Goal: Task Accomplishment & Management: Complete application form

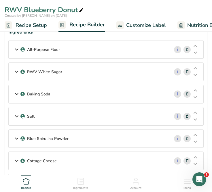
scroll to position [29, 0]
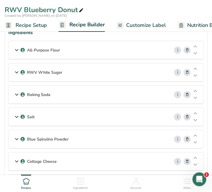
click at [18, 48] on icon at bounding box center [16, 50] width 7 height 10
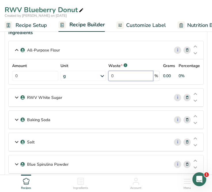
click at [120, 76] on input "0" at bounding box center [131, 76] width 45 height 10
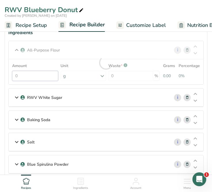
click at [40, 74] on div "Amount 0 Unit g Weight Units g kg mg See more Volume Units l Volume units requi…" at bounding box center [106, 72] width 188 height 18
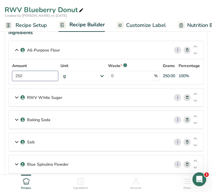
type input "250"
click at [14, 97] on icon at bounding box center [16, 97] width 7 height 10
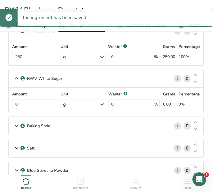
scroll to position [53, 0]
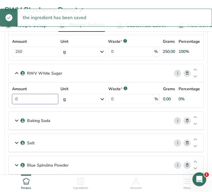
click at [36, 100] on input "0" at bounding box center [35, 99] width 46 height 10
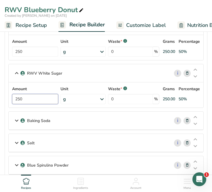
type input "250"
click at [46, 123] on p "Baking Soda" at bounding box center [38, 120] width 23 height 6
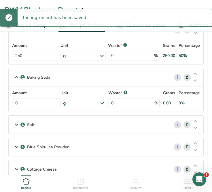
scroll to position [97, 0]
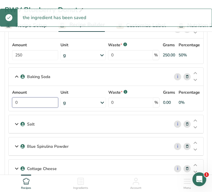
click at [27, 100] on input "0" at bounding box center [35, 102] width 46 height 10
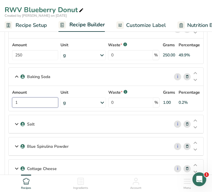
type input "1"
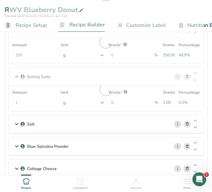
click at [78, 99] on div "Amount 1 Unit g Weight Units g kg mg See more Volume Units l Volume units requi…" at bounding box center [106, 98] width 188 height 18
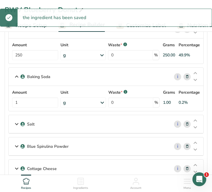
click at [92, 101] on div "g" at bounding box center [84, 102] width 46 height 10
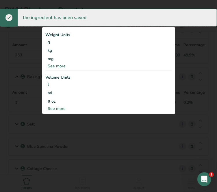
click at [98, 63] on div "See more" at bounding box center [109, 66] width 126 height 6
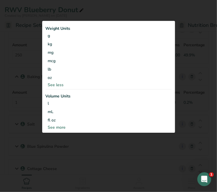
click at [59, 124] on div "See more" at bounding box center [109, 127] width 126 height 6
select select "22"
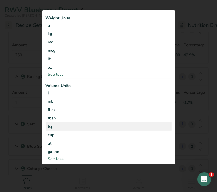
click at [63, 128] on div "tsp" at bounding box center [108, 126] width 121 height 6
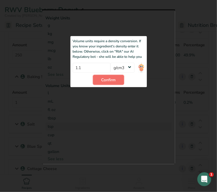
click at [109, 81] on span "Confirm" at bounding box center [108, 80] width 14 height 6
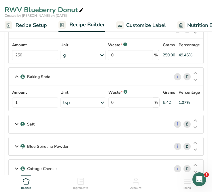
click at [66, 122] on div "Salt" at bounding box center [89, 124] width 161 height 18
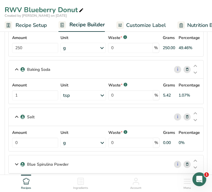
scroll to position [104, 0]
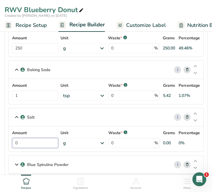
click at [44, 142] on input "0" at bounding box center [35, 143] width 46 height 10
type input "1"
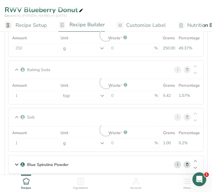
click at [82, 143] on div "Amount 1 Unit g Weight Units g kg mg See more Volume Units l Volume units requi…" at bounding box center [106, 139] width 188 height 18
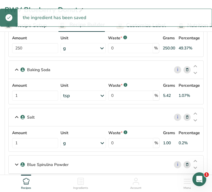
click at [87, 145] on div "g" at bounding box center [84, 143] width 46 height 10
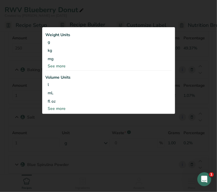
click at [58, 108] on div "See more" at bounding box center [109, 108] width 126 height 6
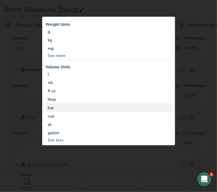
click at [60, 109] on div "tsp" at bounding box center [108, 107] width 121 height 6
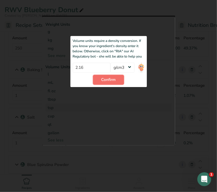
click at [104, 79] on span "Confirm" at bounding box center [108, 80] width 14 height 6
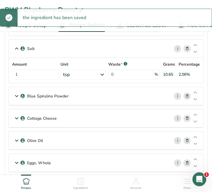
scroll to position [175, 0]
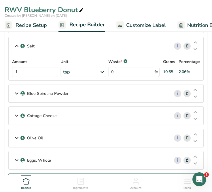
click at [69, 90] on div "Blue Spirulina Powder" at bounding box center [89, 93] width 161 height 18
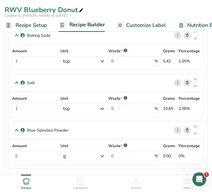
scroll to position [139, 0]
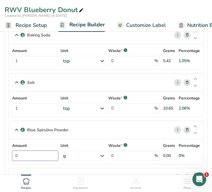
click at [33, 150] on input "0" at bounding box center [35, 155] width 46 height 10
type input "1"
click at [70, 158] on div "Amount 1 Unit g Weight Units g kg mg See more Volume Units l Volume units requi…" at bounding box center [106, 151] width 188 height 18
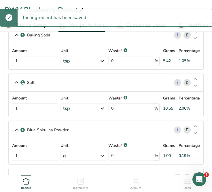
click at [71, 154] on div "g" at bounding box center [84, 155] width 46 height 10
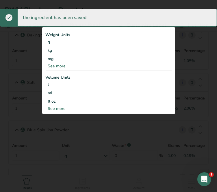
click at [53, 107] on div "See more" at bounding box center [109, 108] width 126 height 6
select select "22"
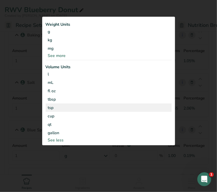
click at [66, 105] on div "tsp" at bounding box center [108, 107] width 121 height 6
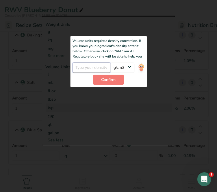
click at [99, 64] on input "number" at bounding box center [91, 68] width 38 height 10
type input "1"
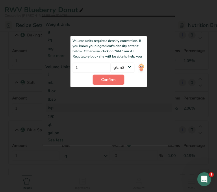
click at [117, 76] on button "Confirm" at bounding box center [108, 80] width 31 height 10
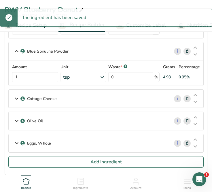
scroll to position [217, 0]
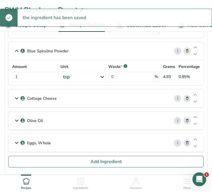
click at [46, 93] on div "Cottage Cheese" at bounding box center [89, 98] width 161 height 18
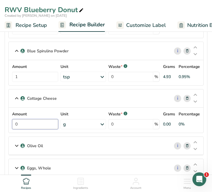
click at [39, 123] on input "0" at bounding box center [35, 124] width 46 height 10
type input "300"
click at [36, 146] on p "Olive Oil" at bounding box center [35, 146] width 16 height 6
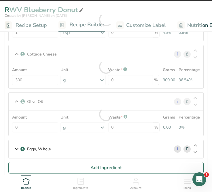
scroll to position [264, 0]
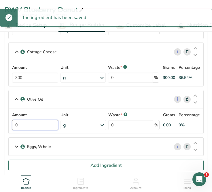
click at [28, 123] on input "0" at bounding box center [35, 125] width 46 height 10
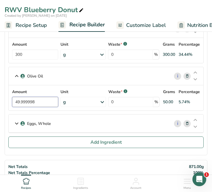
scroll to position [288, 0]
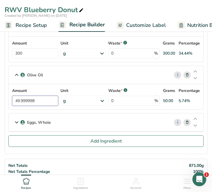
drag, startPoint x: 41, startPoint y: 95, endPoint x: -1, endPoint y: 97, distance: 41.9
type input "50"
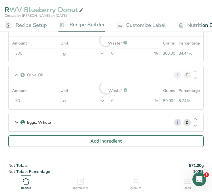
click at [55, 123] on div "Eggs, Whole" at bounding box center [89, 122] width 161 height 18
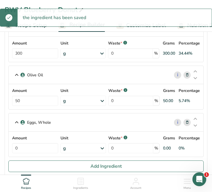
scroll to position [291, 0]
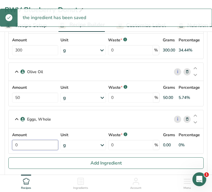
click at [35, 141] on input "0" at bounding box center [35, 145] width 46 height 10
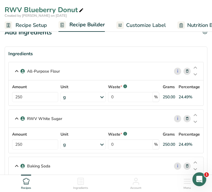
scroll to position [0, 0]
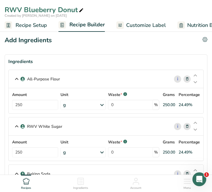
type input "150"
click at [37, 25] on span "Recipe Setup" at bounding box center [31, 25] width 31 height 8
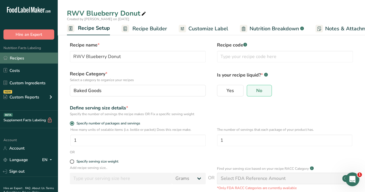
click at [22, 58] on link "Recipes" at bounding box center [29, 58] width 58 height 11
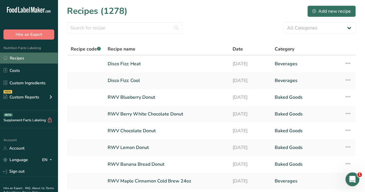
click at [19, 60] on link "Recipes" at bounding box center [29, 58] width 58 height 11
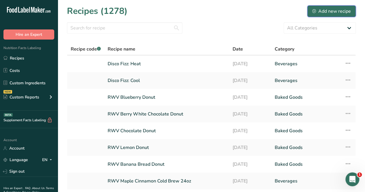
click at [333, 8] on div "Add new recipe" at bounding box center [331, 11] width 39 height 7
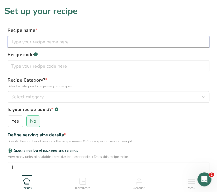
click at [42, 46] on input "text" at bounding box center [109, 42] width 202 height 12
type input "h"
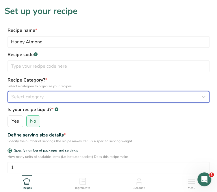
click at [29, 96] on span "Select category" at bounding box center [27, 96] width 32 height 7
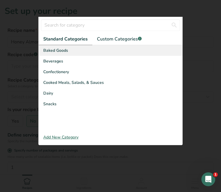
click at [72, 53] on div "Baked Goods" at bounding box center [111, 50] width 144 height 11
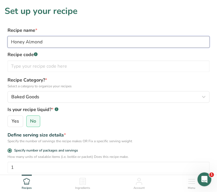
click at [58, 46] on input "Honey Almond" at bounding box center [109, 42] width 202 height 12
click at [11, 43] on input "Honey Almond" at bounding box center [109, 42] width 202 height 12
click at [124, 44] on input "RWV Honey Almond" at bounding box center [109, 42] width 202 height 12
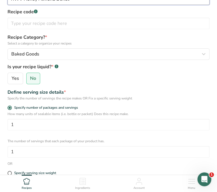
type input "RWV Honey Almond Donut"
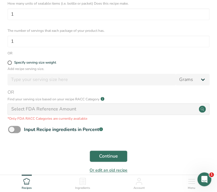
scroll to position [153, 0]
click at [200, 113] on div "Select FDA Reference Amount" at bounding box center [109, 109] width 202 height 12
click at [117, 155] on span "Continue" at bounding box center [108, 155] width 19 height 7
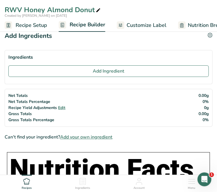
scroll to position [5, 0]
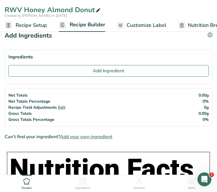
click at [94, 137] on span "Add your own ingredient" at bounding box center [86, 136] width 52 height 7
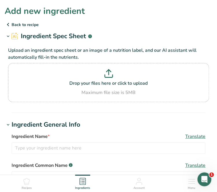
click at [8, 26] on icon at bounding box center [8, 24] width 7 height 10
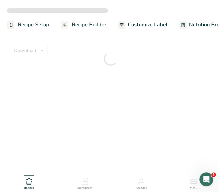
scroll to position [5, 0]
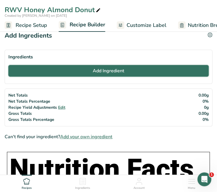
click at [109, 70] on span "Add Ingredient" at bounding box center [108, 70] width 31 height 7
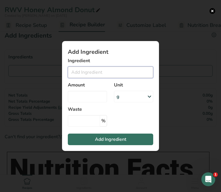
click at [109, 71] on input "Add ingredient modal" at bounding box center [110, 72] width 85 height 12
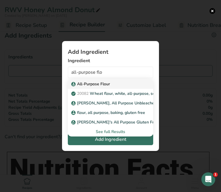
click at [113, 83] on div "All-Purpose Flour" at bounding box center [105, 84] width 67 height 6
type input "All-Purpose Flour"
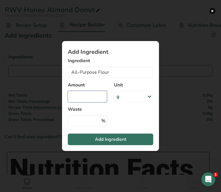
click at [92, 97] on input "Add ingredient modal" at bounding box center [87, 97] width 39 height 12
type input "0"
type input "250"
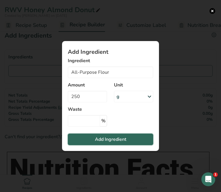
click at [111, 136] on span "Add Ingredient" at bounding box center [110, 139] width 31 height 7
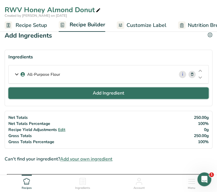
click at [66, 91] on button "Add Ingredient" at bounding box center [108, 93] width 200 height 12
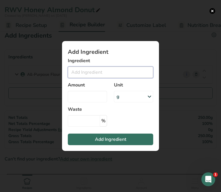
click at [86, 72] on input "Add ingredient modal" at bounding box center [110, 72] width 85 height 12
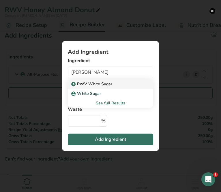
click at [106, 85] on p "RWV White Sugar" at bounding box center [92, 84] width 40 height 6
type input "RWV White Sugar"
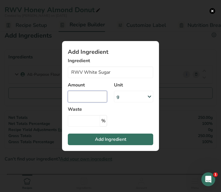
click at [84, 102] on input "Add ingredient modal" at bounding box center [87, 97] width 39 height 12
type input "250"
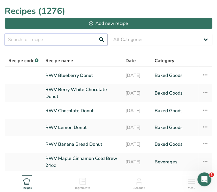
click at [76, 40] on input "text" at bounding box center [56, 40] width 103 height 12
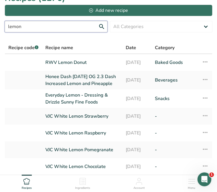
scroll to position [15, 0]
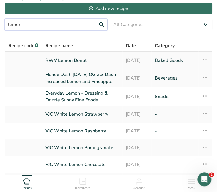
type input "lemon"
click at [81, 60] on link "RWV Lemon Donut" at bounding box center [81, 60] width 73 height 12
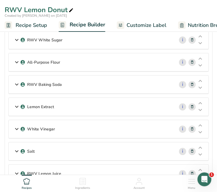
scroll to position [39, 0]
click at [102, 104] on div "Lemon Extract" at bounding box center [91, 107] width 165 height 18
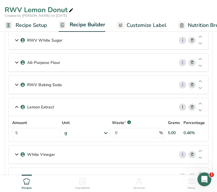
click at [184, 106] on link "i" at bounding box center [182, 106] width 7 height 7
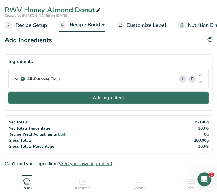
click at [84, 102] on button "Add Ingredient" at bounding box center [108, 98] width 200 height 12
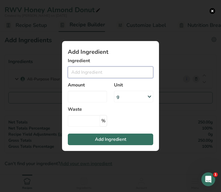
click at [101, 75] on input "Add ingredient modal" at bounding box center [110, 72] width 85 height 12
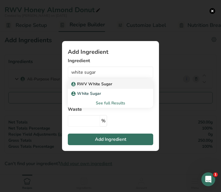
click at [104, 86] on p "RWV White Sugar" at bounding box center [92, 84] width 40 height 6
type input "RWV White Sugar"
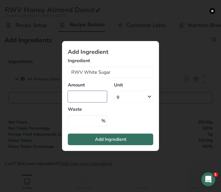
click at [99, 98] on input "Add ingredient modal" at bounding box center [87, 97] width 39 height 12
type input "250"
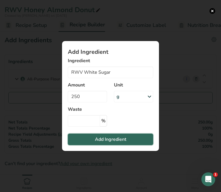
click at [105, 138] on span "Add Ingredient" at bounding box center [110, 139] width 31 height 7
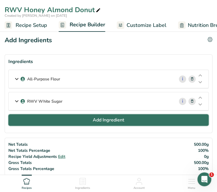
click at [99, 118] on span "Add Ingredient" at bounding box center [108, 119] width 31 height 7
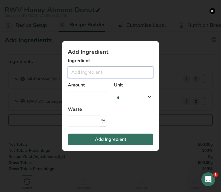
click at [97, 76] on input "Add ingredient modal" at bounding box center [110, 72] width 85 height 12
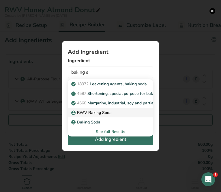
click at [100, 114] on p "RWV Baking Soda" at bounding box center [91, 112] width 39 height 6
type input "RWV Baking Soda"
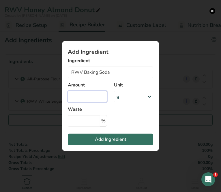
click at [89, 94] on input "Add ingredient modal" at bounding box center [87, 97] width 39 height 12
type input "1"
click at [126, 98] on div "g" at bounding box center [133, 97] width 39 height 12
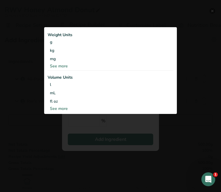
click at [59, 111] on div "See more" at bounding box center [111, 108] width 126 height 6
select select "22"
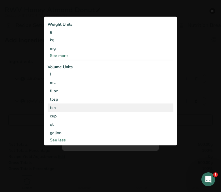
click at [56, 106] on div "tsp" at bounding box center [110, 107] width 121 height 6
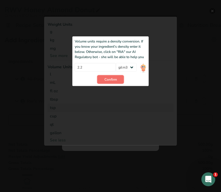
click at [110, 76] on button "Confirm" at bounding box center [110, 79] width 27 height 9
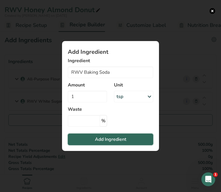
click at [113, 139] on span "Add Ingredient" at bounding box center [110, 139] width 31 height 7
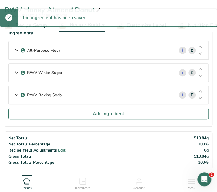
scroll to position [29, 0]
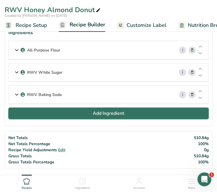
click at [107, 108] on button "Add Ingredient" at bounding box center [108, 113] width 200 height 12
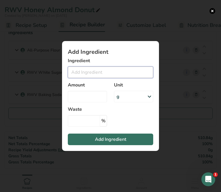
click at [105, 69] on input "Add ingredient modal" at bounding box center [110, 72] width 85 height 12
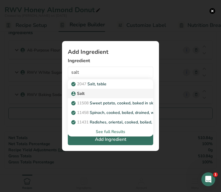
click at [98, 94] on div "Salt" at bounding box center [105, 93] width 67 height 6
type input "Salt"
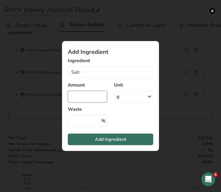
click at [95, 95] on input "Add ingredient modal" at bounding box center [87, 97] width 39 height 12
type input "1"
click at [132, 97] on div "g" at bounding box center [133, 97] width 39 height 12
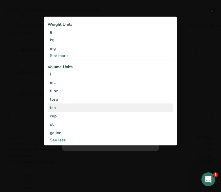
click at [97, 108] on div "tsp" at bounding box center [110, 107] width 121 height 6
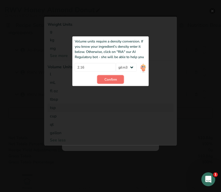
click at [107, 78] on span "Confirm" at bounding box center [110, 79] width 12 height 5
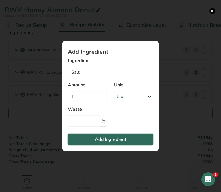
click at [104, 135] on button "Add Ingredient" at bounding box center [110, 139] width 85 height 12
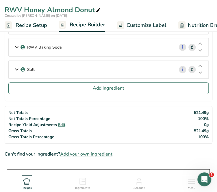
scroll to position [80, 0]
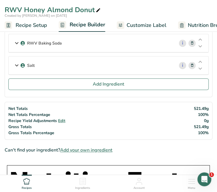
click at [104, 147] on span "Add your own ingredient" at bounding box center [86, 149] width 52 height 7
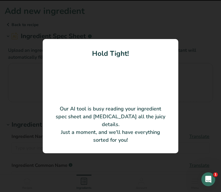
type input "Almond Flour Blanched Extra Fine"
type input "Paris Gourmet of NY, Inc."
type input "NU1009"
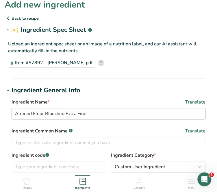
scroll to position [7, 0]
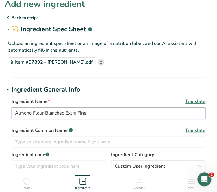
drag, startPoint x: 98, startPoint y: 117, endPoint x: 44, endPoint y: 116, distance: 54.3
click at [44, 116] on input "Almond Flour Blanched Extra Fine" at bounding box center [109, 113] width 194 height 12
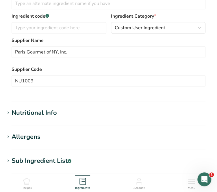
scroll to position [145, 0]
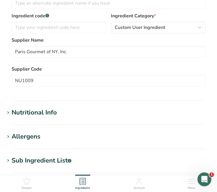
type input "Almond Flour"
click at [44, 116] on div "Nutritional Info" at bounding box center [34, 113] width 45 height 10
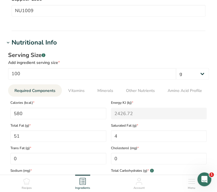
scroll to position [215, 0]
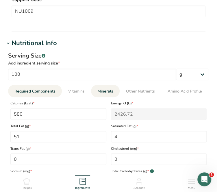
click at [107, 90] on span "Minerals" at bounding box center [105, 91] width 16 height 6
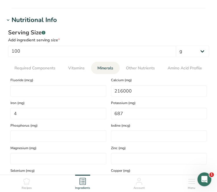
scroll to position [240, 0]
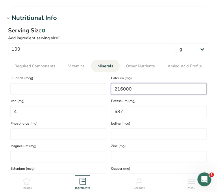
click at [186, 93] on input "216000" at bounding box center [159, 89] width 96 height 12
type input "216"
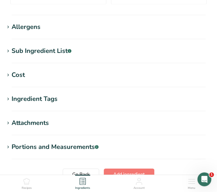
scroll to position [464, 0]
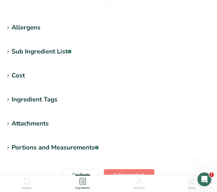
click at [32, 25] on div "Allergens" at bounding box center [26, 28] width 29 height 10
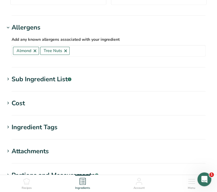
click at [71, 77] on icon ".a-a{fill:#347362;}.b-a{fill:#fff;}" at bounding box center [70, 79] width 4 height 4
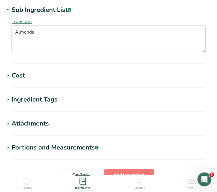
scroll to position [588, 0]
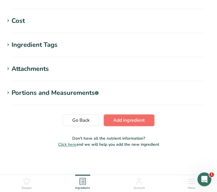
click at [123, 118] on span "Add ingredient" at bounding box center [128, 120] width 31 height 7
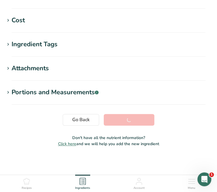
scroll to position [136, 0]
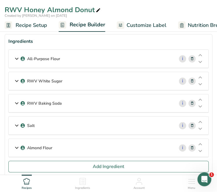
scroll to position [21, 0]
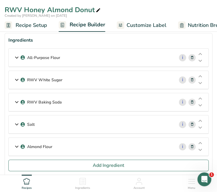
click at [160, 149] on div "Almond Flour" at bounding box center [91, 146] width 165 height 18
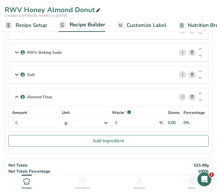
scroll to position [72, 0]
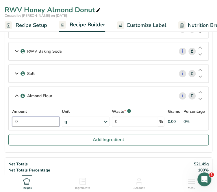
click at [31, 117] on input "0" at bounding box center [35, 121] width 47 height 10
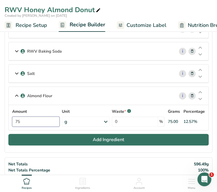
type input "75"
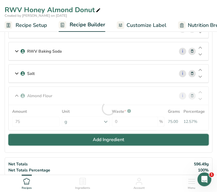
click at [75, 135] on button "Add Ingredient" at bounding box center [108, 140] width 200 height 12
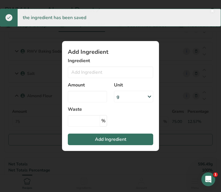
click at [162, 39] on div "Add Ingredient Ingredient Almond flour 1211 Milk, whole, 3.25% milkfat, without…" at bounding box center [110, 96] width 115 height 128
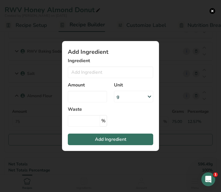
click at [167, 150] on div "Add Ingredient Ingredient Almond flour 1211 Milk, whole, 3.25% milkfat, without…" at bounding box center [110, 96] width 115 height 128
click at [212, 10] on button "Add ingredient modal" at bounding box center [213, 11] width 6 height 6
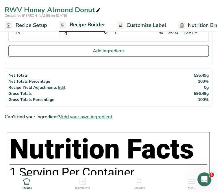
scroll to position [160, 0]
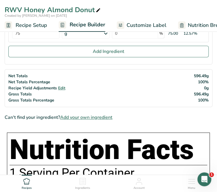
click at [102, 115] on span "Add your own ingredient" at bounding box center [86, 117] width 52 height 7
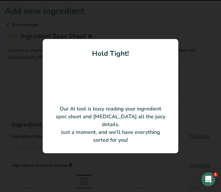
type input "Honey"
type input "3737640"
type input "World Foods"
type input "DA82315"
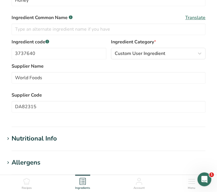
scroll to position [120, 0]
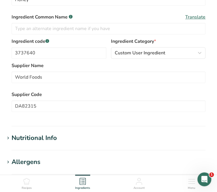
click at [47, 137] on div "Nutritional Info" at bounding box center [34, 138] width 45 height 10
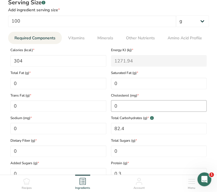
scroll to position [268, 0]
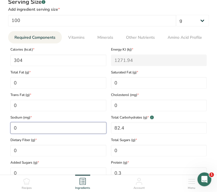
click at [58, 126] on input "0" at bounding box center [58, 128] width 96 height 12
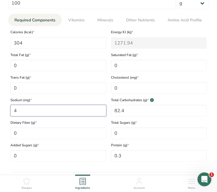
scroll to position [286, 0]
type input "4"
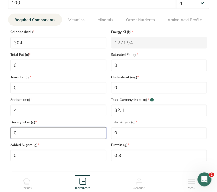
click at [56, 137] on Fiber "0" at bounding box center [58, 133] width 96 height 12
type Fiber "0.2"
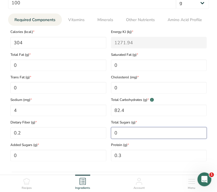
click at [121, 134] on Sugars "0" at bounding box center [159, 133] width 96 height 12
type Sugars "82.12"
click at [52, 162] on div "Serving Size .a-a{fill:#347362;}.b-a{fill:#fff;} Add ingredient serving size * …" at bounding box center [108, 71] width 207 height 188
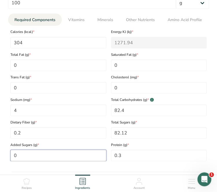
click at [41, 154] on Sugars "0" at bounding box center [58, 155] width 96 height 12
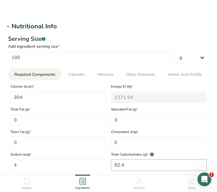
scroll to position [231, 0]
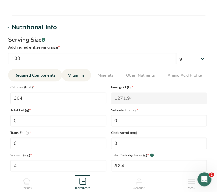
type Sugars "82.12"
click at [74, 71] on link "Vitamins" at bounding box center [76, 75] width 21 height 13
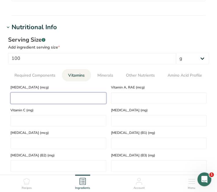
click at [43, 96] on D "number" at bounding box center [58, 98] width 96 height 12
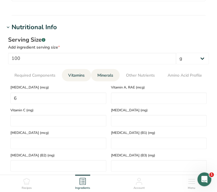
click at [104, 77] on span "Minerals" at bounding box center [105, 75] width 16 height 6
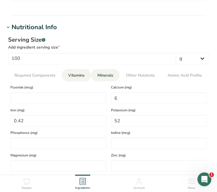
click at [72, 73] on span "Vitamins" at bounding box center [76, 75] width 16 height 6
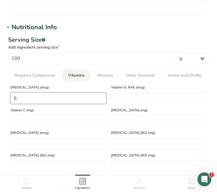
click at [48, 96] on D "6" at bounding box center [58, 98] width 96 height 12
type D "0"
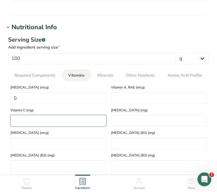
click at [38, 115] on C "number" at bounding box center [58, 121] width 96 height 12
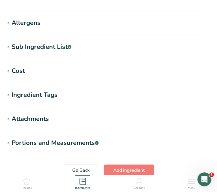
scroll to position [495, 0]
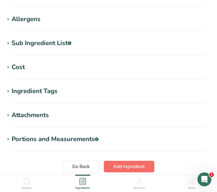
type C "0.5"
click at [125, 167] on span "Add ingredient" at bounding box center [128, 166] width 31 height 7
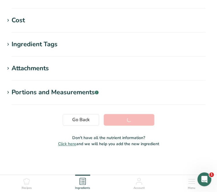
scroll to position [89, 0]
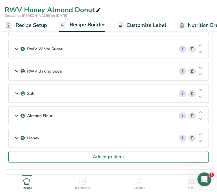
scroll to position [53, 0]
click at [163, 132] on div "Honey" at bounding box center [91, 137] width 165 height 18
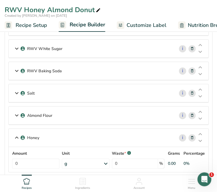
scroll to position [77, 0]
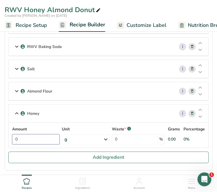
click at [48, 138] on input "0" at bounding box center [35, 139] width 47 height 10
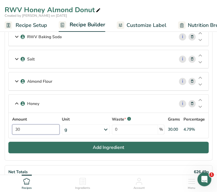
type input "30"
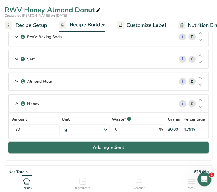
click at [87, 142] on button "Add Ingredient" at bounding box center [108, 147] width 200 height 12
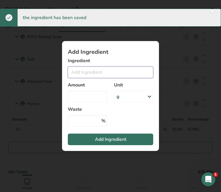
click at [101, 74] on input "Add ingredient modal" at bounding box center [110, 72] width 85 height 12
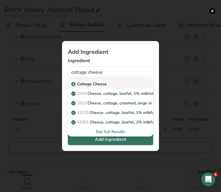
click at [100, 85] on p "Cottage Cheese" at bounding box center [89, 84] width 34 height 6
type input "Cottage Cheese"
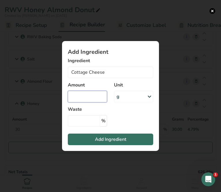
click at [87, 100] on input "Add ingredient modal" at bounding box center [87, 97] width 39 height 12
type input "300"
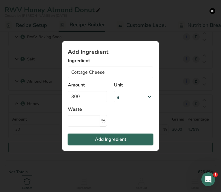
click at [80, 136] on button "Add Ingredient" at bounding box center [110, 139] width 85 height 12
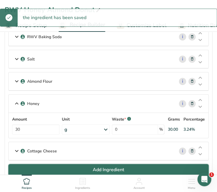
click at [44, 164] on button "Add Ingredient" at bounding box center [108, 170] width 200 height 12
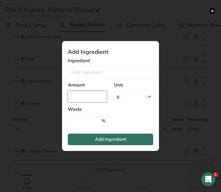
click at [80, 97] on input "Add ingredient modal" at bounding box center [87, 97] width 39 height 12
type input "0"
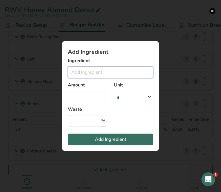
click at [94, 76] on input "Add ingredient modal" at bounding box center [110, 72] width 85 height 12
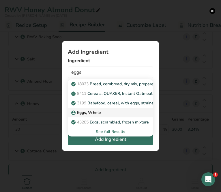
click at [101, 113] on div "Eggs, Whole" at bounding box center [105, 112] width 67 height 6
type input "Eggs, Whole"
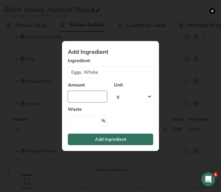
click at [89, 98] on input "Add ingredient modal" at bounding box center [87, 97] width 39 height 12
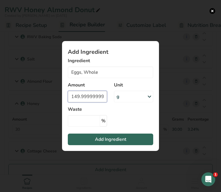
type input "149.99999999991"
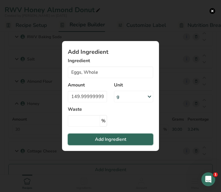
click at [119, 142] on span "Add Ingredient" at bounding box center [110, 139] width 31 height 7
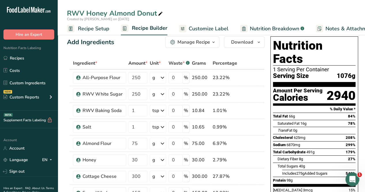
scroll to position [0, 0]
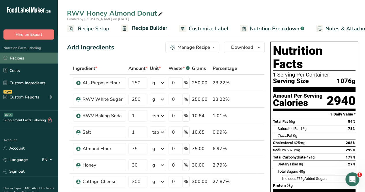
click at [25, 57] on link "Recipes" at bounding box center [29, 58] width 58 height 11
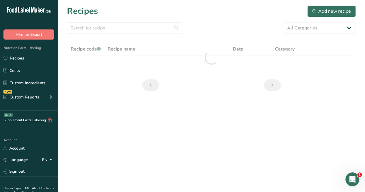
click at [109, 72] on section "Recipes Add new recipe All Categories Baked Goods Beverages Confectionery Cooke…" at bounding box center [211, 50] width 307 height 100
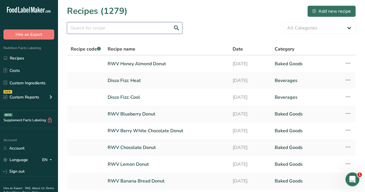
click at [83, 24] on input "text" at bounding box center [124, 28] width 115 height 12
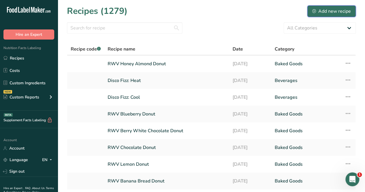
click at [216, 11] on icon at bounding box center [314, 11] width 4 height 4
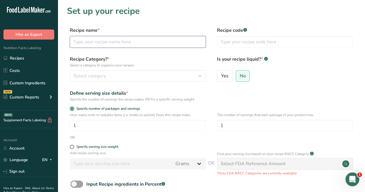
click at [147, 41] on input "text" at bounding box center [138, 42] width 136 height 12
type input "p"
type input "RWV Plain Donut"
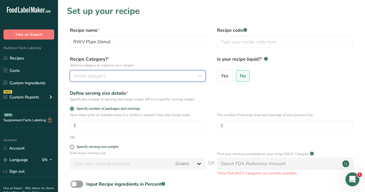
click at [129, 76] on div "Select category" at bounding box center [136, 75] width 125 height 7
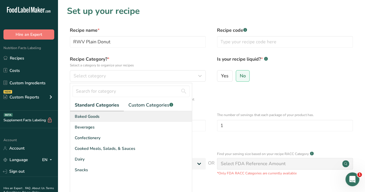
click at [102, 114] on div "Baked Goods" at bounding box center [131, 116] width 122 height 11
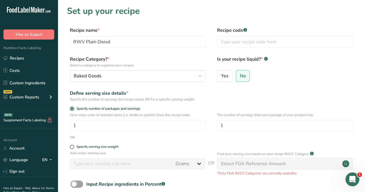
scroll to position [67, 0]
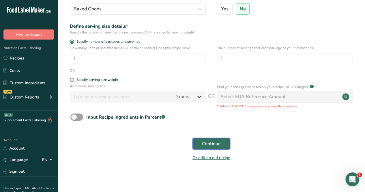
click at [216, 141] on span "Continue" at bounding box center [211, 143] width 19 height 7
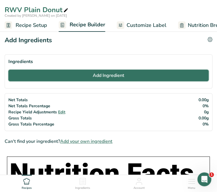
click at [101, 77] on span "Add Ingredient" at bounding box center [108, 75] width 31 height 7
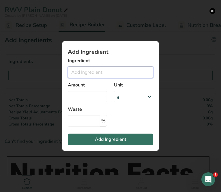
drag, startPoint x: 101, startPoint y: 77, endPoint x: 100, endPoint y: 71, distance: 5.9
click at [100, 71] on input "Add ingredient modal" at bounding box center [110, 72] width 85 height 12
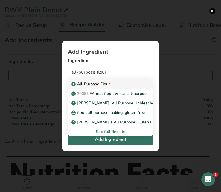
click at [91, 82] on p "All-Purpose Flour" at bounding box center [91, 84] width 38 height 6
type input "All-Purpose Flour"
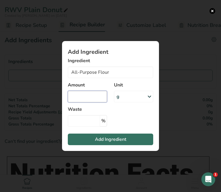
click at [88, 97] on input "Add ingredient modal" at bounding box center [87, 97] width 39 height 12
type input "250"
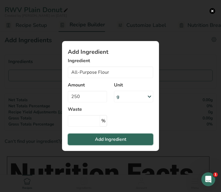
click at [89, 140] on button "Add Ingredient" at bounding box center [110, 139] width 85 height 12
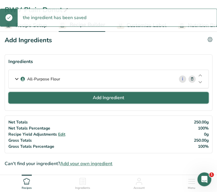
click at [95, 92] on button "Add Ingredient" at bounding box center [108, 98] width 200 height 12
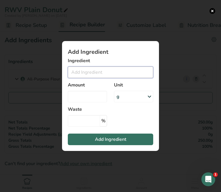
click at [94, 76] on input "Add ingredient modal" at bounding box center [110, 72] width 85 height 12
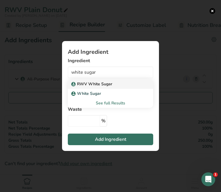
click at [94, 84] on p "RWV White Sugar" at bounding box center [92, 84] width 40 height 6
type input "RWV White Sugar"
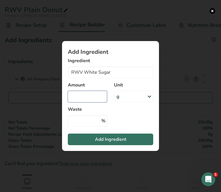
click at [102, 99] on input "Add ingredient modal" at bounding box center [87, 97] width 39 height 12
type input "250"
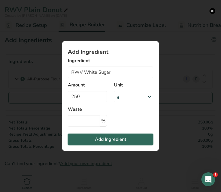
click at [104, 135] on button "Add Ingredient" at bounding box center [110, 139] width 85 height 12
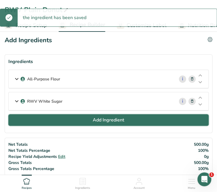
click at [82, 123] on button "Add Ingredient" at bounding box center [108, 120] width 200 height 12
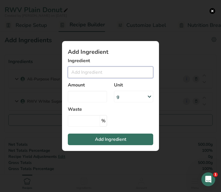
click at [90, 76] on input "Add ingredient modal" at bounding box center [110, 72] width 85 height 12
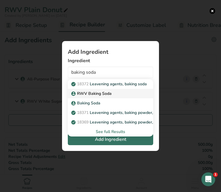
click at [96, 94] on p "RWV Baking Soda" at bounding box center [91, 93] width 39 height 6
type input "RWV Baking Soda"
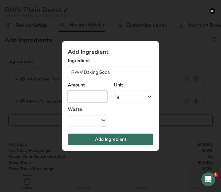
click at [94, 94] on input "Add ingredient modal" at bounding box center [87, 97] width 39 height 12
type input "0.75"
click at [123, 105] on div "Unit g Weight Units g kg mg See more Volume Units l Volume units require a dens…" at bounding box center [134, 92] width 46 height 28
click at [128, 95] on div "g" at bounding box center [133, 97] width 39 height 12
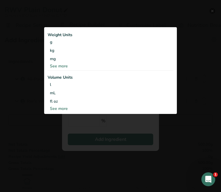
click at [59, 107] on div "See more" at bounding box center [111, 108] width 126 height 6
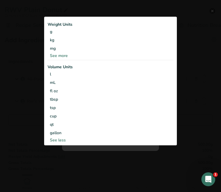
click at [59, 107] on div "tsp" at bounding box center [110, 107] width 121 height 6
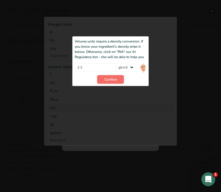
click at [110, 78] on span "Confirm" at bounding box center [110, 79] width 12 height 5
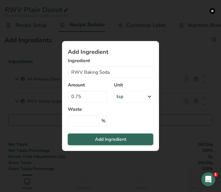
click at [100, 138] on span "Add Ingredient" at bounding box center [110, 139] width 31 height 7
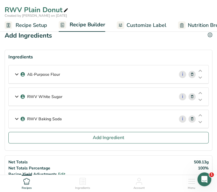
scroll to position [5, 0]
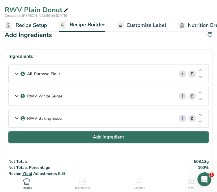
click at [100, 134] on span "Add Ingredient" at bounding box center [108, 136] width 31 height 7
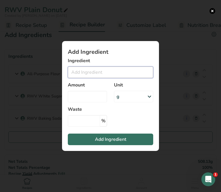
click at [100, 69] on input "Add ingredient modal" at bounding box center [110, 72] width 85 height 12
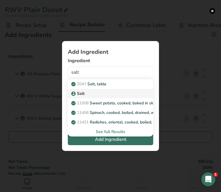
click at [91, 97] on link "Salt" at bounding box center [110, 94] width 85 height 10
type input "Salt"
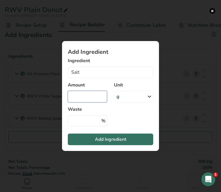
click at [95, 99] on input "Add ingredient modal" at bounding box center [87, 97] width 39 height 12
type input "0.75"
click at [128, 99] on div "g" at bounding box center [133, 97] width 39 height 12
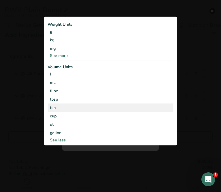
click at [61, 109] on div "tsp" at bounding box center [110, 107] width 121 height 6
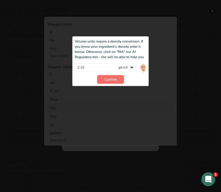
click at [109, 82] on span "Confirm" at bounding box center [110, 79] width 12 height 5
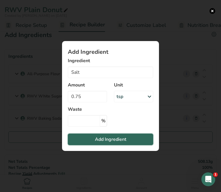
click at [103, 136] on span "Add Ingredient" at bounding box center [110, 139] width 31 height 7
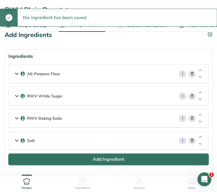
click at [74, 156] on button "Add Ingredient" at bounding box center [108, 159] width 200 height 12
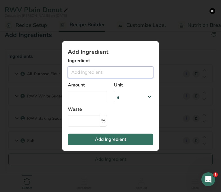
click at [115, 70] on input "Add ingredient modal" at bounding box center [110, 72] width 85 height 12
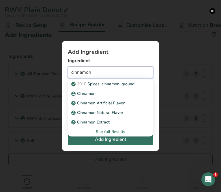
type input "cinnamon"
click at [181, 49] on div "Add ingredient modal" at bounding box center [110, 96] width 221 height 192
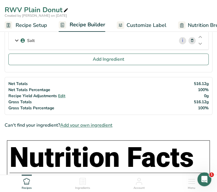
scroll to position [106, 0]
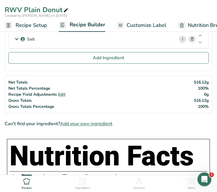
click at [84, 123] on span "Add your own ingredient" at bounding box center [86, 123] width 52 height 7
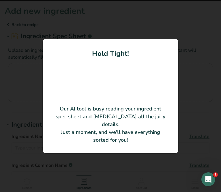
type input "Cinnamon"
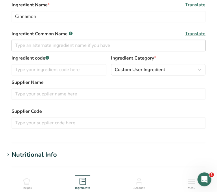
scroll to position [104, 0]
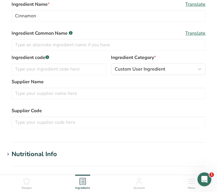
click at [58, 150] on h1 "Nutritional Info" at bounding box center [108, 154] width 207 height 10
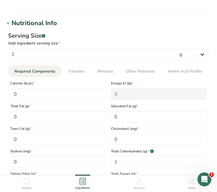
scroll to position [235, 0]
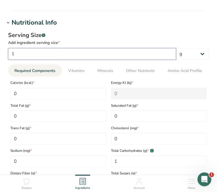
click at [130, 51] on input "1" at bounding box center [92, 54] width 168 height 12
type input "0.25"
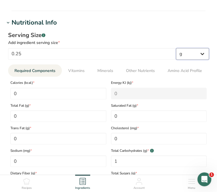
click at [188, 58] on select "g kg mg mcg lb oz l mL fl oz tbsp tsp cup qt gallon" at bounding box center [192, 54] width 33 height 12
select select "20"
click at [176, 48] on select "g kg mg mcg lb oz l mL fl oz tbsp tsp cup qt gallon" at bounding box center [192, 54] width 33 height 12
select select "22"
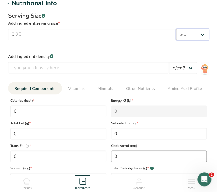
scroll to position [252, 0]
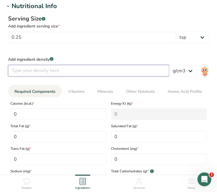
click at [79, 67] on input "number" at bounding box center [88, 71] width 161 height 12
type input "1"
type input "0.35"
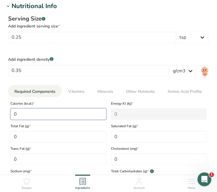
click at [40, 109] on input "0" at bounding box center [58, 114] width 96 height 12
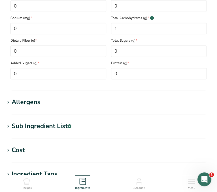
scroll to position [407, 0]
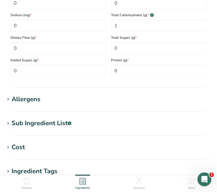
click at [48, 100] on h1 "Allergens" at bounding box center [108, 99] width 207 height 10
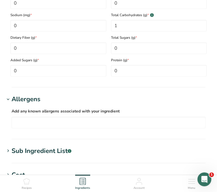
click at [39, 147] on div "Sub Ingredient List .a-a{fill:#347362;}.b-a{fill:#fff;}" at bounding box center [42, 151] width 60 height 10
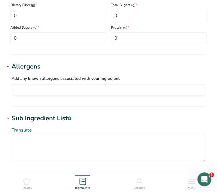
scroll to position [441, 0]
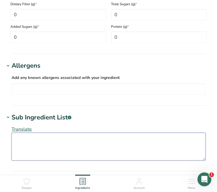
click at [39, 147] on textarea at bounding box center [109, 146] width 194 height 28
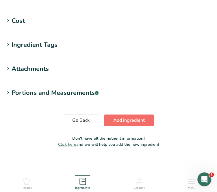
type textarea "Cinnamon"
click at [118, 121] on span "Add ingredient" at bounding box center [128, 120] width 31 height 7
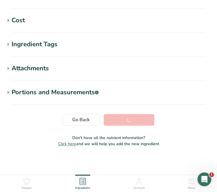
scroll to position [136, 0]
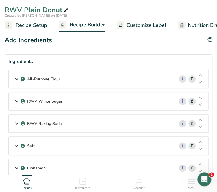
scroll to position [25, 0]
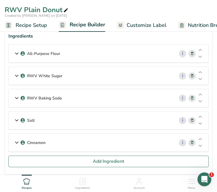
click at [156, 141] on div "Cinnamon" at bounding box center [91, 142] width 165 height 18
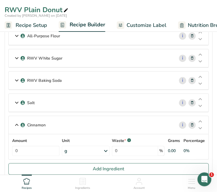
scroll to position [47, 0]
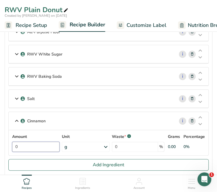
click at [44, 147] on input "0" at bounding box center [35, 146] width 47 height 10
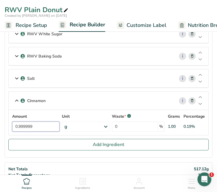
scroll to position [68, 0]
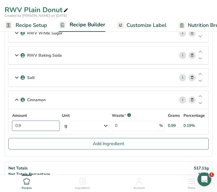
type input "0"
type input "1"
click at [74, 93] on div "Cinnamon i Amount 1 Unit g Weight Units g kg mg See more Volume Units l Volume …" at bounding box center [108, 112] width 200 height 44
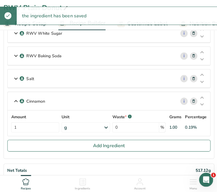
scroll to position [67, 0]
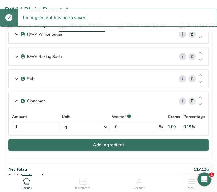
click at [57, 143] on button "Add Ingredient" at bounding box center [108, 145] width 200 height 12
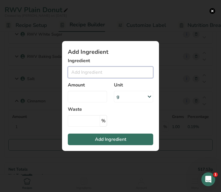
click at [98, 74] on input "Add ingredient modal" at bounding box center [110, 72] width 85 height 12
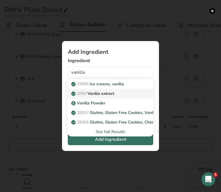
click at [105, 91] on p "2050 Vanilla extract" at bounding box center [93, 93] width 42 height 6
type input "Vanilla extract"
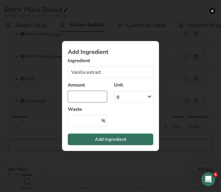
click at [87, 93] on input "Add ingredient modal" at bounding box center [87, 97] width 39 height 12
type input "1"
click at [138, 96] on div "g" at bounding box center [133, 97] width 39 height 12
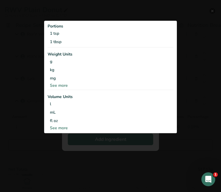
click at [55, 126] on div "See more" at bounding box center [111, 128] width 126 height 6
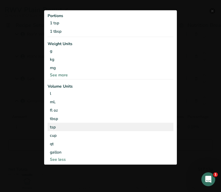
click at [65, 126] on div "tsp" at bounding box center [110, 127] width 121 height 6
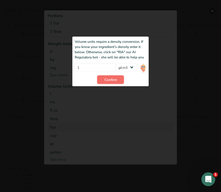
click at [110, 81] on span "Confirm" at bounding box center [110, 79] width 12 height 5
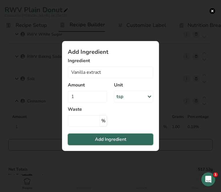
click at [108, 141] on span "Add Ingredient" at bounding box center [110, 139] width 31 height 7
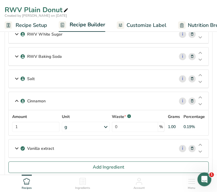
scroll to position [143, 0]
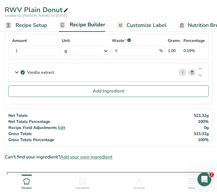
click at [75, 154] on span "Add your own ingredient" at bounding box center [86, 156] width 52 height 7
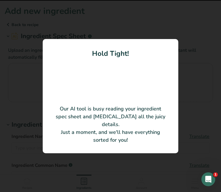
type input "Orange Extract"
type input "900023563"
type input "McCormick For Chefs"
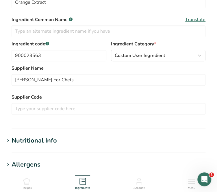
scroll to position [127, 0]
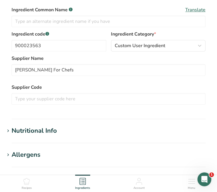
click at [41, 130] on div "Nutritional Info" at bounding box center [34, 131] width 45 height 10
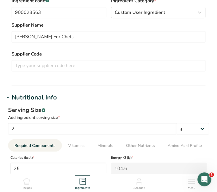
scroll to position [162, 0]
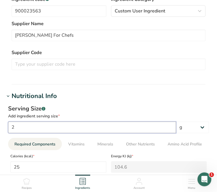
click at [50, 126] on input "2" at bounding box center [92, 127] width 168 height 12
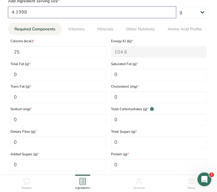
scroll to position [277, 0]
type input "4.1998"
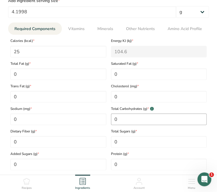
scroll to position [328, 0]
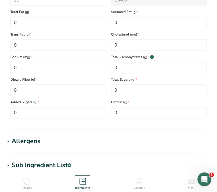
click at [123, 143] on h1 "Allergens" at bounding box center [108, 141] width 207 height 10
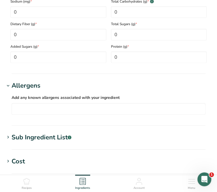
scroll to position [384, 0]
click at [42, 137] on div "Sub Ingredient List .a-a{fill:#347362;}.b-a{fill:#fff;}" at bounding box center [42, 137] width 60 height 10
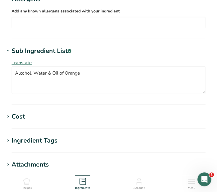
scroll to position [566, 0]
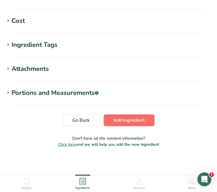
click at [133, 119] on span "Add ingredient" at bounding box center [128, 120] width 31 height 7
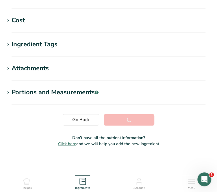
scroll to position [136, 0]
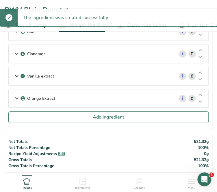
scroll to position [114, 0]
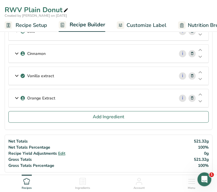
click at [168, 97] on div "Orange Extract" at bounding box center [91, 98] width 165 height 18
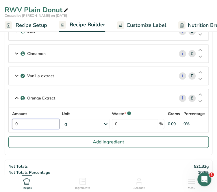
click at [55, 121] on input "0" at bounding box center [35, 124] width 47 height 10
type input "1"
click at [83, 122] on div "Amount 1 Unit g Weight Units g kg mg See more Volume Units l Volume units requi…" at bounding box center [108, 120] width 192 height 18
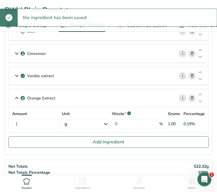
click at [86, 122] on div "g" at bounding box center [86, 124] width 48 height 10
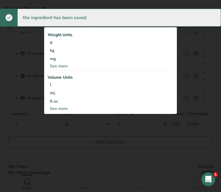
click at [53, 106] on div "See more" at bounding box center [111, 108] width 126 height 6
select select "22"
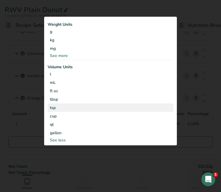
click at [59, 106] on div "tsp" at bounding box center [110, 107] width 121 height 6
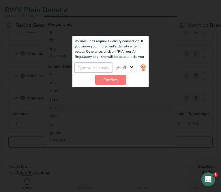
click at [98, 70] on input "number" at bounding box center [94, 68] width 38 height 10
type input "1"
click at [110, 79] on span "Confirm" at bounding box center [110, 80] width 14 height 6
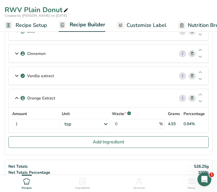
click at [16, 95] on icon at bounding box center [16, 98] width 7 height 10
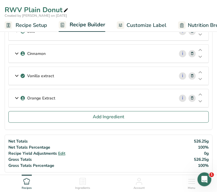
click at [16, 95] on icon at bounding box center [16, 98] width 7 height 10
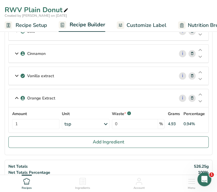
click at [16, 95] on icon at bounding box center [16, 98] width 7 height 10
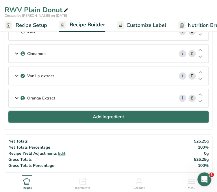
click at [125, 111] on button "Add Ingredient" at bounding box center [108, 117] width 200 height 12
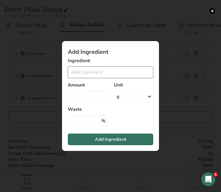
click at [115, 72] on input "Add ingredient modal" at bounding box center [110, 72] width 85 height 12
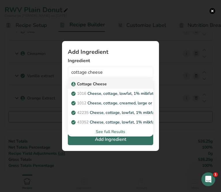
click at [113, 82] on div "Cottage Cheese" at bounding box center [105, 84] width 67 height 6
type input "Cottage Cheese"
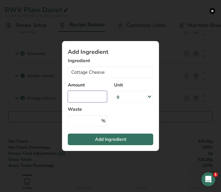
click at [87, 96] on input "Add ingredient modal" at bounding box center [87, 97] width 39 height 12
type input "350"
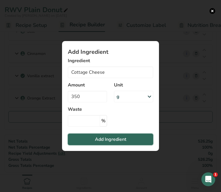
click at [87, 138] on button "Add Ingredient" at bounding box center [110, 139] width 85 height 12
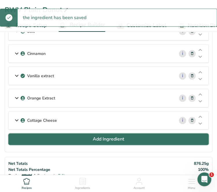
click at [35, 133] on button "Add Ingredient" at bounding box center [108, 139] width 200 height 12
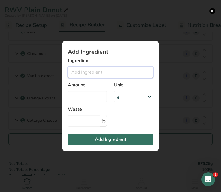
click at [91, 72] on input "Add ingredient modal" at bounding box center [110, 72] width 85 height 12
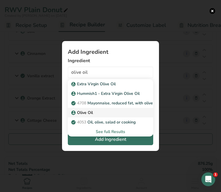
click at [92, 115] on p "Olive Oil" at bounding box center [82, 112] width 20 height 6
type input "Olive Oil"
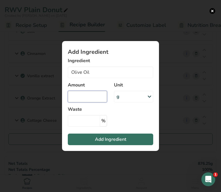
click at [96, 100] on input "Add ingredient modal" at bounding box center [87, 97] width 39 height 12
type input "50"
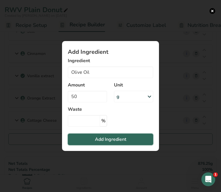
click at [99, 135] on button "Add Ingredient" at bounding box center [110, 139] width 85 height 12
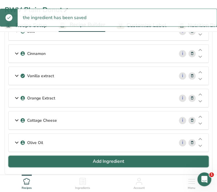
click at [28, 155] on button "Add Ingredient" at bounding box center [108, 161] width 200 height 12
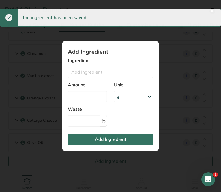
click at [80, 78] on div "Amount" at bounding box center [87, 92] width 46 height 28
click at [80, 76] on input "Add ingredient modal" at bounding box center [110, 72] width 85 height 12
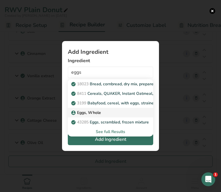
click at [88, 114] on p "Eggs, Whole" at bounding box center [86, 112] width 29 height 6
type input "Eggs, Whole"
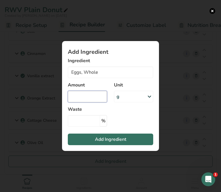
click at [96, 93] on input "Add ingredient modal" at bounding box center [87, 97] width 39 height 12
type input "150"
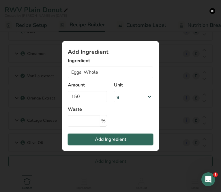
click at [105, 139] on span "Add Ingredient" at bounding box center [110, 139] width 31 height 7
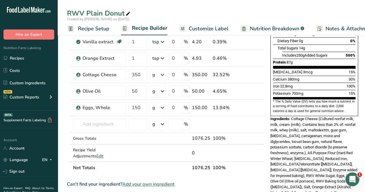
scroll to position [129, 0]
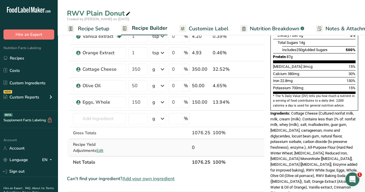
click at [128, 139] on td at bounding box center [137, 147] width 21 height 17
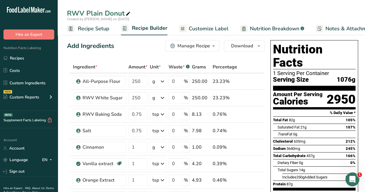
scroll to position [0, 0]
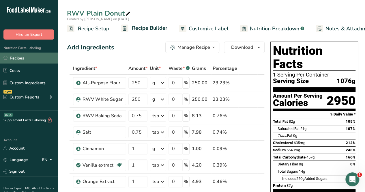
click at [41, 56] on link "Recipes" at bounding box center [29, 58] width 58 height 11
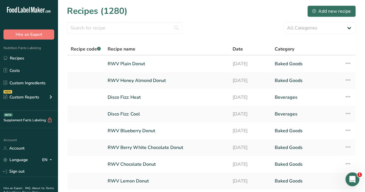
click at [167, 40] on section "Recipes (1280) Add new recipe All Categories Baked Goods [GEOGRAPHIC_DATA] Conf…" at bounding box center [211, 125] width 307 height 251
click at [149, 130] on link "RWV Blueberry Donut" at bounding box center [167, 131] width 118 height 12
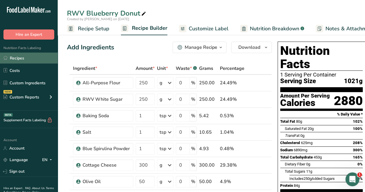
click at [27, 55] on link "Recipes" at bounding box center [29, 58] width 58 height 11
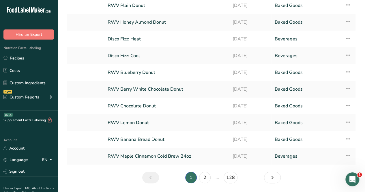
scroll to position [61, 0]
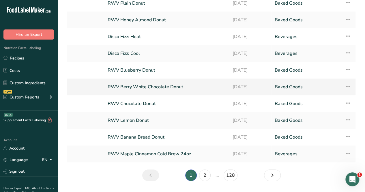
click at [154, 85] on link "RWV Berry White Chocolate Donut" at bounding box center [167, 87] width 118 height 12
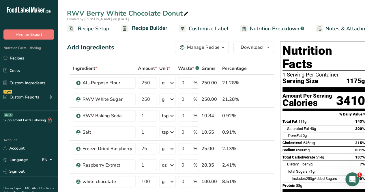
scroll to position [0, 3]
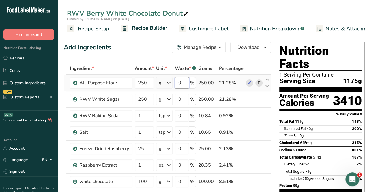
click at [181, 82] on input "0" at bounding box center [182, 83] width 14 height 12
type input "1"
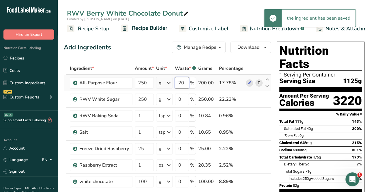
click at [182, 82] on input "20" at bounding box center [182, 83] width 14 height 12
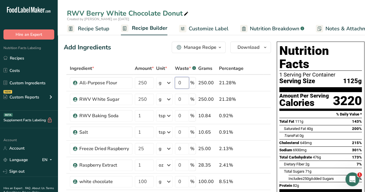
type input "0"
click at [158, 47] on div "Add Ingredients Manage Recipe Delete Recipe Duplicate Recipe Scale Recipe Save …" at bounding box center [167, 48] width 207 height 12
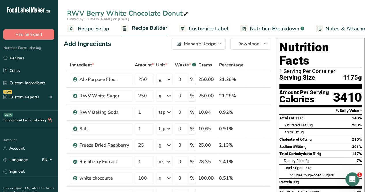
scroll to position [0, 0]
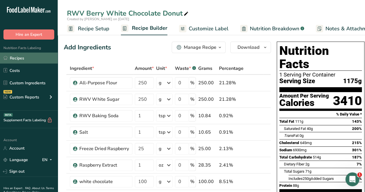
click at [27, 59] on link "Recipes" at bounding box center [29, 58] width 58 height 11
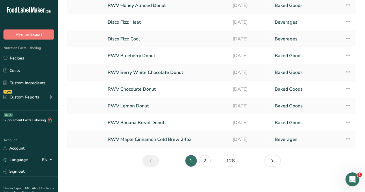
scroll to position [77, 0]
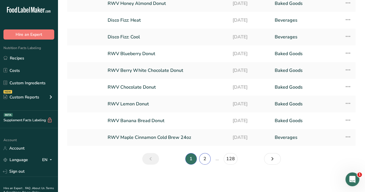
click at [203, 157] on link "2" at bounding box center [205, 159] width 12 height 12
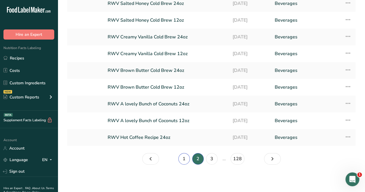
click at [183, 153] on link "1" at bounding box center [184, 159] width 12 height 12
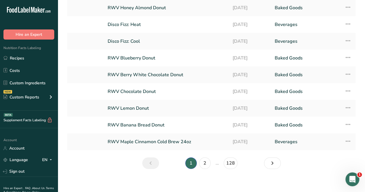
scroll to position [69, 0]
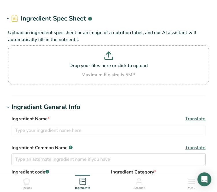
type input "Lemon Extract"
type input "RLEGAL"
type input "Nielsen-Massey Vanillas, Inc."
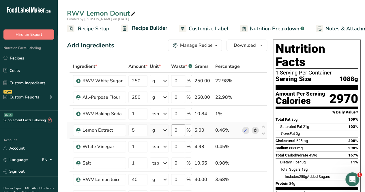
scroll to position [3, 0]
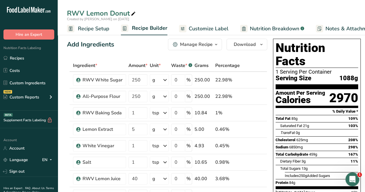
click at [18, 16] on div ".a-20{fill:#fff;}" at bounding box center [29, 11] width 58 height 13
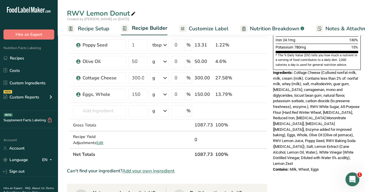
scroll to position [170, 0]
click at [96, 142] on span "Edit" at bounding box center [99, 142] width 7 height 5
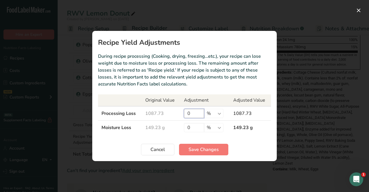
click at [196, 112] on input "0" at bounding box center [194, 113] width 20 height 9
click at [253, 12] on div "Recipe yield modal" at bounding box center [184, 96] width 369 height 192
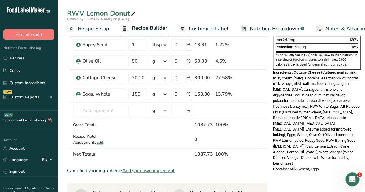
click at [0, 113] on div "Supplement Facts Labeling BETA" at bounding box center [29, 120] width 58 height 18
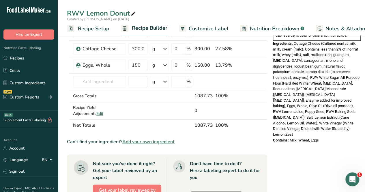
scroll to position [199, 0]
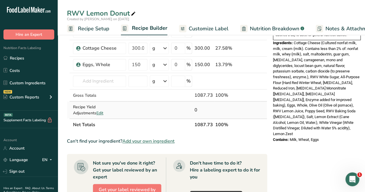
click at [96, 110] on span "Edit" at bounding box center [99, 112] width 7 height 5
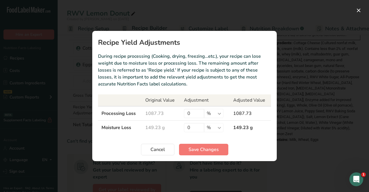
click at [23, 20] on div "Recipe yield modal" at bounding box center [184, 96] width 369 height 192
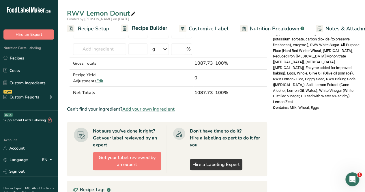
scroll to position [231, 0]
click at [96, 81] on span "Edit" at bounding box center [99, 80] width 7 height 5
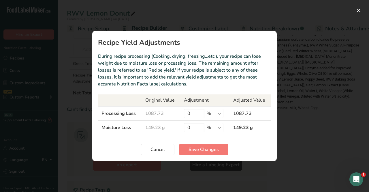
click at [27, 19] on div "Recipe yield modal" at bounding box center [184, 96] width 369 height 192
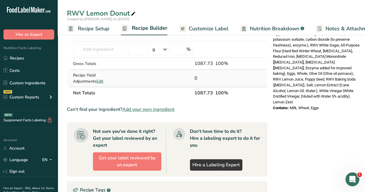
click at [96, 80] on span "Edit" at bounding box center [99, 80] width 7 height 5
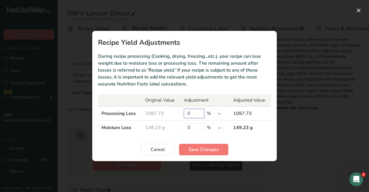
click at [198, 115] on input "0" at bounding box center [194, 113] width 20 height 9
click at [18, 76] on div "Recipe yield modal" at bounding box center [184, 96] width 369 height 192
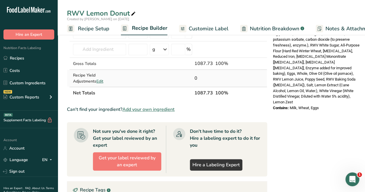
click at [96, 79] on span "Edit" at bounding box center [99, 80] width 7 height 5
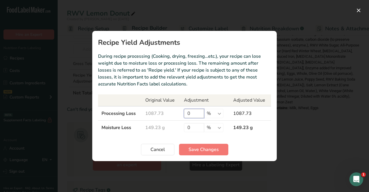
click at [195, 112] on input "0" at bounding box center [194, 113] width 20 height 9
type input "13.5"
click at [194, 126] on input "0" at bounding box center [194, 127] width 20 height 9
type input "1.5"
click at [207, 148] on span "Save Changes" at bounding box center [204, 149] width 30 height 7
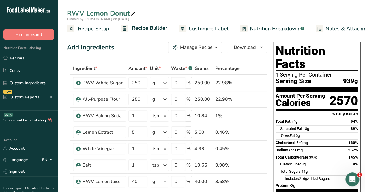
scroll to position [3, 0]
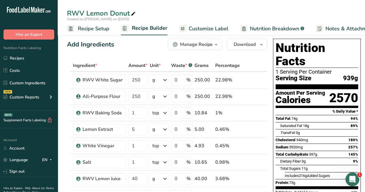
click at [87, 27] on span "Recipe Setup" at bounding box center [93, 29] width 31 height 8
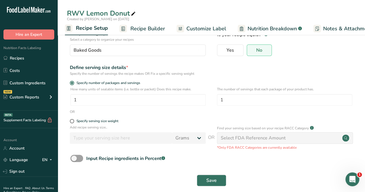
scroll to position [47, 0]
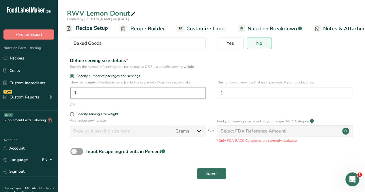
click at [113, 95] on input "1" at bounding box center [137, 93] width 135 height 12
type input "12"
click at [117, 105] on div "OR" at bounding box center [211, 104] width 289 height 5
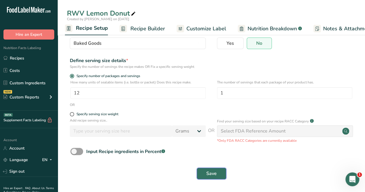
click at [204, 171] on button "Save" at bounding box center [211, 174] width 29 height 12
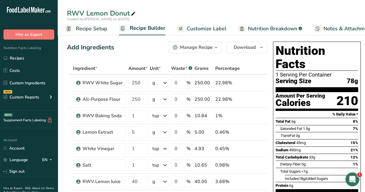
click at [83, 28] on span "Recipe Setup" at bounding box center [91, 29] width 31 height 8
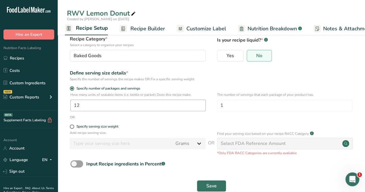
scroll to position [35, 0]
click at [149, 27] on span "Recipe Builder" at bounding box center [147, 29] width 35 height 8
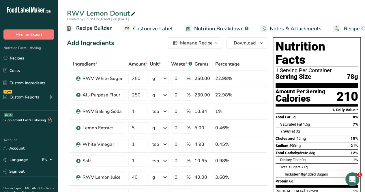
scroll to position [2, 0]
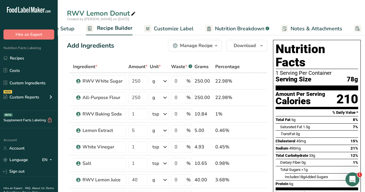
click at [66, 29] on span "Recipe Setup" at bounding box center [58, 29] width 31 height 8
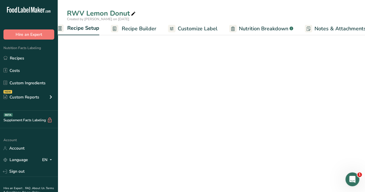
scroll to position [0, 2]
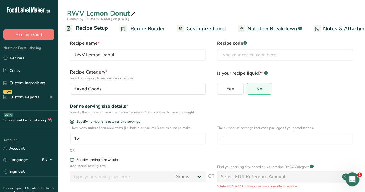
click at [72, 158] on span at bounding box center [72, 160] width 4 height 4
click at [72, 158] on input "Specify serving size weight" at bounding box center [72, 160] width 4 height 4
radio input "true"
radio input "false"
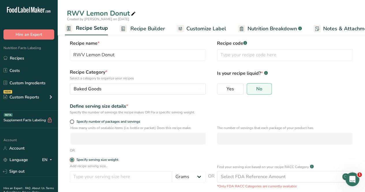
scroll to position [30, 0]
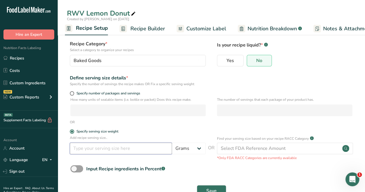
click at [85, 148] on input "number" at bounding box center [121, 149] width 102 height 12
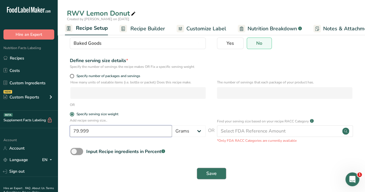
type input "79.999"
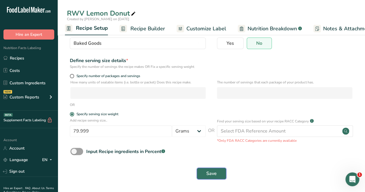
click at [215, 171] on span "Save" at bounding box center [211, 173] width 10 height 7
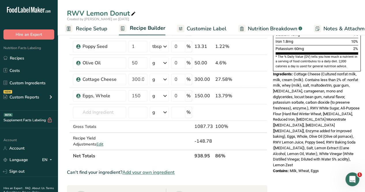
click at [283, 161] on div "Nutrition Facts 12 Servings Per Container Serving Size 80g Amount Per Serving C…" at bounding box center [317, 122] width 92 height 503
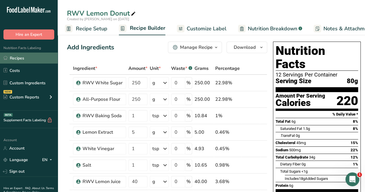
click at [18, 55] on link "Recipes" at bounding box center [29, 58] width 58 height 11
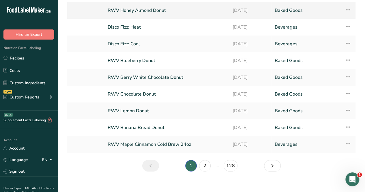
scroll to position [77, 0]
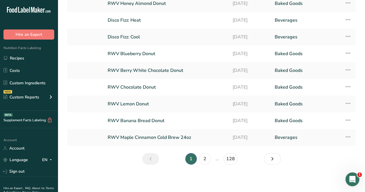
click at [61, 66] on section "Recipes (1280) Add new recipe All Categories Baked Goods [GEOGRAPHIC_DATA] Conf…" at bounding box center [211, 48] width 307 height 251
click at [127, 120] on link "RWV Banana Bread Donut" at bounding box center [167, 121] width 118 height 12
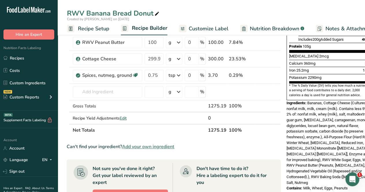
scroll to position [139, 0]
drag, startPoint x: 122, startPoint y: 145, endPoint x: 117, endPoint y: 108, distance: 37.9
click at [117, 108] on section "Ingredient * Amount * Unit * Waste * .a-a{fill:#347362;}.b-a{fill:#fff;} Grams …" at bounding box center [174, 149] width 214 height 452
click at [117, 108] on td "Gross Totals" at bounding box center [108, 106] width 72 height 12
click at [126, 117] on span "Edit" at bounding box center [123, 117] width 7 height 5
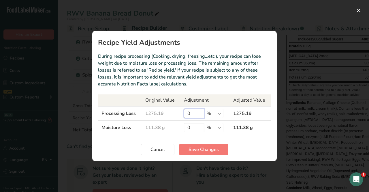
click at [191, 115] on input "0" at bounding box center [194, 113] width 20 height 9
type input "13.5"
click at [193, 127] on input "0" at bounding box center [194, 127] width 20 height 9
type input "1.2"
click at [193, 153] on span "Save Changes" at bounding box center [204, 149] width 30 height 7
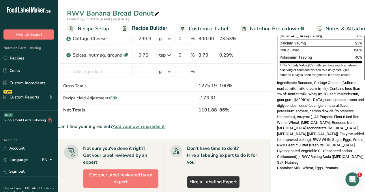
scroll to position [160, 0]
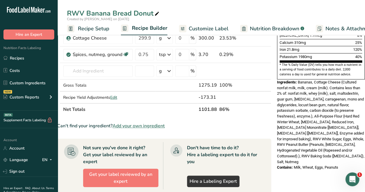
click at [100, 26] on span "Recipe Setup" at bounding box center [93, 29] width 31 height 8
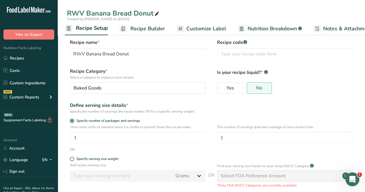
scroll to position [3, 0]
click at [73, 158] on span at bounding box center [72, 158] width 4 height 4
click at [73, 158] on input "Specify serving size weight" at bounding box center [72, 159] width 4 height 4
radio input "true"
radio input "false"
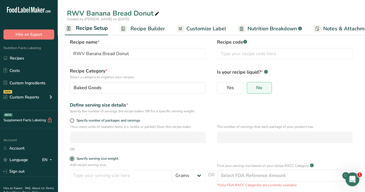
scroll to position [21, 0]
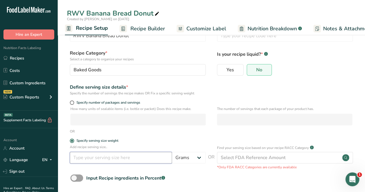
click at [106, 155] on input "number" at bounding box center [121, 158] width 102 height 12
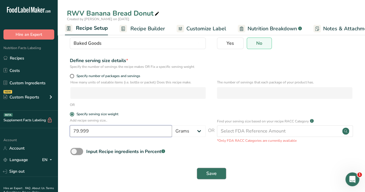
type input "79.999"
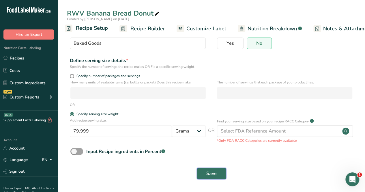
click at [212, 176] on span "Save" at bounding box center [211, 173] width 10 height 7
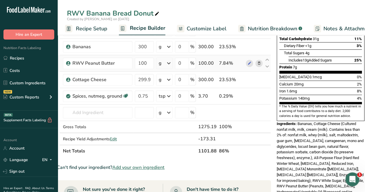
scroll to position [152, 0]
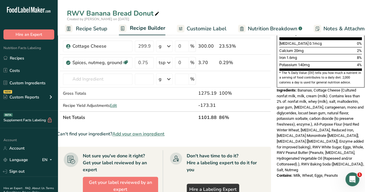
drag, startPoint x: 115, startPoint y: 104, endPoint x: 182, endPoint y: 164, distance: 90.1
click at [182, 164] on section "Ingredient * Amount * Unit * Waste * .a-a{fill:#347362;}.b-a{fill:#fff;} Grams …" at bounding box center [164, 125] width 214 height 428
click at [113, 103] on span "Edit" at bounding box center [113, 105] width 7 height 5
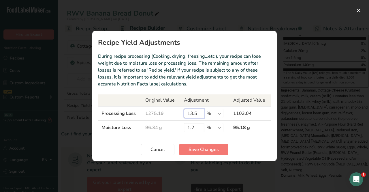
click at [199, 115] on input "13.5" at bounding box center [194, 113] width 20 height 9
type input "1"
type input "14"
click at [200, 126] on input "1.2" at bounding box center [194, 127] width 20 height 9
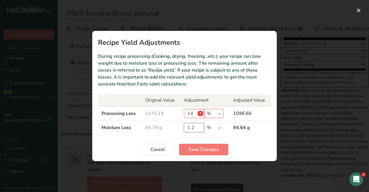
type input "1"
type input "2"
click at [203, 145] on button "Save Changes" at bounding box center [203, 150] width 49 height 12
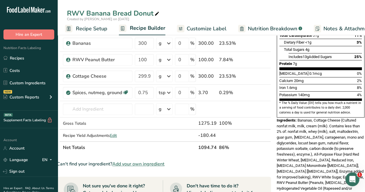
scroll to position [0, 3]
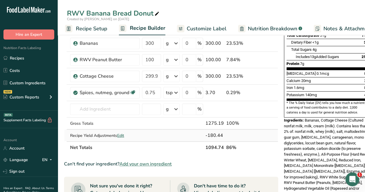
click at [122, 133] on span "Edit" at bounding box center [120, 135] width 7 height 5
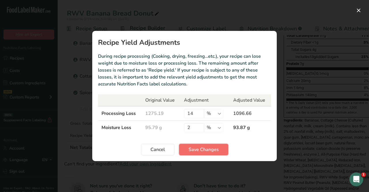
click at [199, 150] on span "Save Changes" at bounding box center [204, 149] width 30 height 7
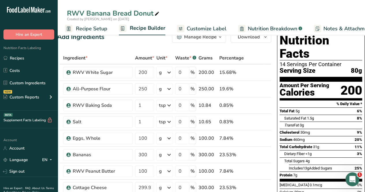
scroll to position [38, 0]
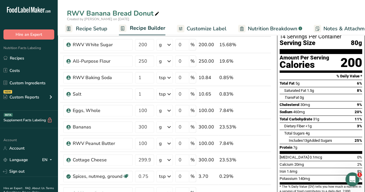
click at [350, 94] on div "Trans Fat 0g" at bounding box center [323, 97] width 78 height 7
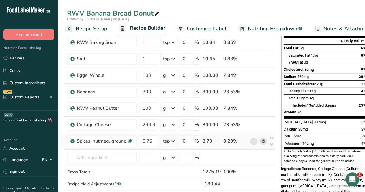
scroll to position [0, 10]
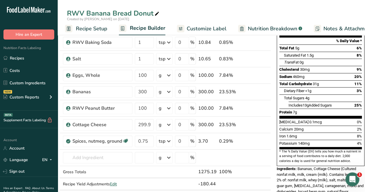
click at [347, 73] on div "Sodium 460mg 20%" at bounding box center [320, 76] width 83 height 7
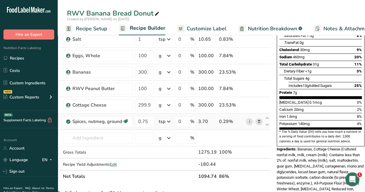
scroll to position [0, 0]
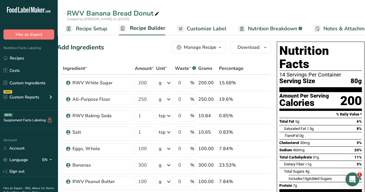
click at [91, 26] on span "Recipe Setup" at bounding box center [91, 29] width 31 height 8
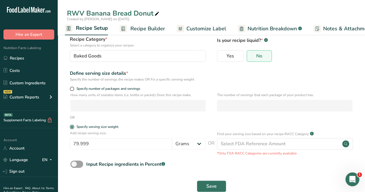
scroll to position [47, 0]
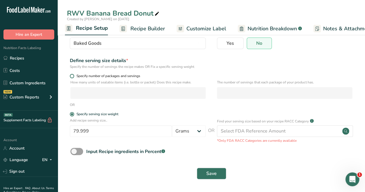
click at [72, 76] on span at bounding box center [72, 76] width 4 height 4
click at [72, 76] on input "Specify number of packages and servings" at bounding box center [72, 76] width 4 height 4
radio input "true"
radio input "false"
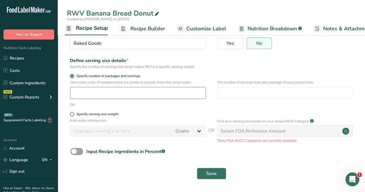
click at [106, 96] on input "number" at bounding box center [137, 93] width 135 height 12
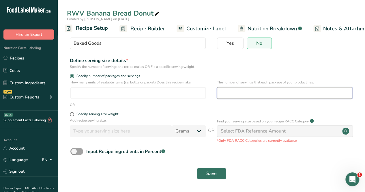
click at [241, 93] on input "number" at bounding box center [284, 93] width 135 height 12
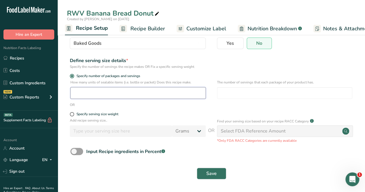
click at [141, 96] on input "number" at bounding box center [137, 93] width 135 height 12
click at [72, 113] on span at bounding box center [72, 114] width 4 height 4
click at [72, 113] on input "Specify serving size weight" at bounding box center [72, 114] width 4 height 4
radio input "true"
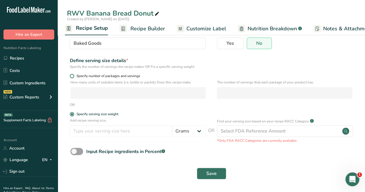
click at [72, 74] on span at bounding box center [72, 76] width 4 height 4
click at [72, 74] on input "Specify number of packages and servings" at bounding box center [72, 76] width 4 height 4
radio input "true"
radio input "false"
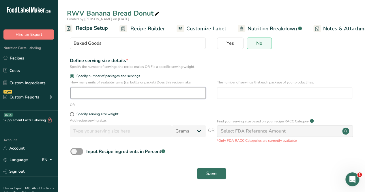
click at [113, 96] on input "number" at bounding box center [137, 93] width 135 height 12
type input "12"
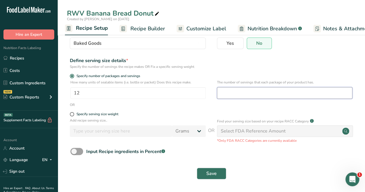
click at [247, 94] on input "number" at bounding box center [284, 93] width 135 height 12
type input "1"
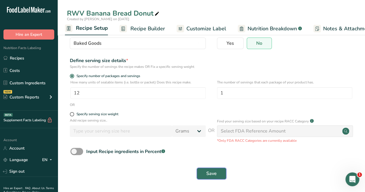
click at [218, 172] on button "Save" at bounding box center [211, 174] width 29 height 12
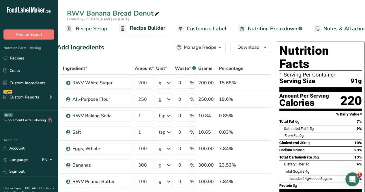
click at [96, 25] on span "Recipe Setup" at bounding box center [91, 29] width 31 height 8
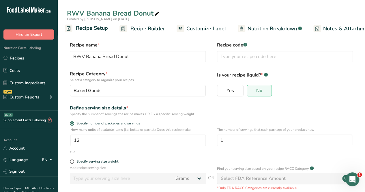
click at [150, 28] on span "Recipe Builder" at bounding box center [147, 29] width 35 height 8
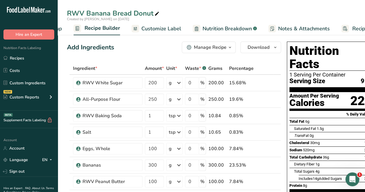
scroll to position [0, 56]
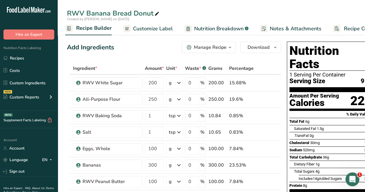
click at [93, 27] on span "Recipe Builder" at bounding box center [93, 28] width 35 height 8
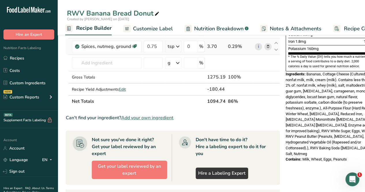
scroll to position [168, 0]
click at [124, 89] on span "Edit" at bounding box center [122, 89] width 7 height 5
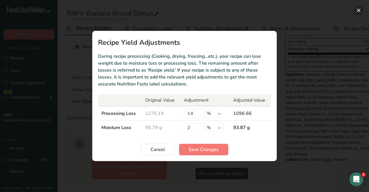
click at [360, 11] on button "Recipe yield modal" at bounding box center [358, 10] width 9 height 9
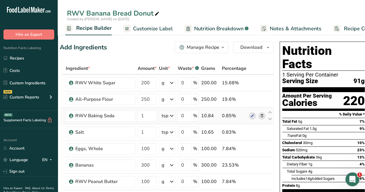
scroll to position [51, 0]
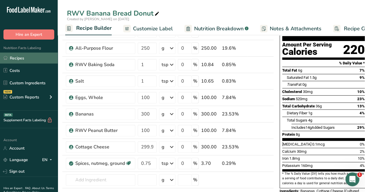
click at [18, 56] on link "Recipes" at bounding box center [29, 58] width 58 height 11
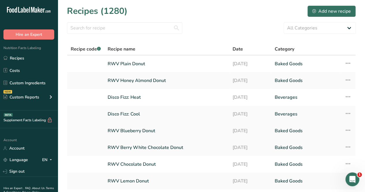
scroll to position [52, 0]
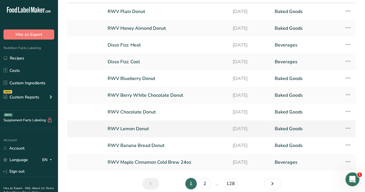
click at [130, 129] on link "RWV Lemon Donut" at bounding box center [167, 129] width 118 height 12
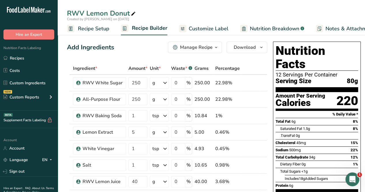
click at [358, 8] on div "RWV Lemon Donut Created by [PERSON_NAME] on [DATE] Recipe Setup Recipe Builder …" at bounding box center [211, 17] width 307 height 35
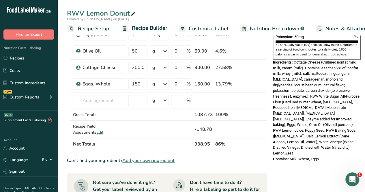
scroll to position [180, 0]
click at [96, 132] on span "Edit" at bounding box center [99, 131] width 7 height 5
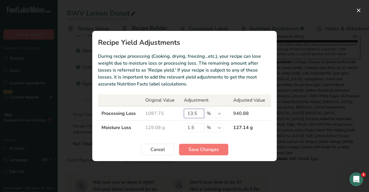
click at [192, 113] on input "13.5" at bounding box center [194, 113] width 20 height 9
type input "17.5"
click at [187, 144] on button "Save Changes" at bounding box center [203, 150] width 49 height 12
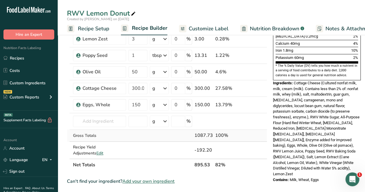
scroll to position [160, 0]
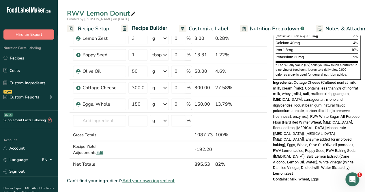
click at [353, 80] on span "Cottage Cheese (Cultured nonfat milk, milk, cream (milk). Contains less than 2%…" at bounding box center [316, 127] width 87 height 95
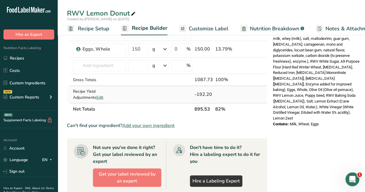
scroll to position [215, 0]
click at [96, 98] on span "Edit" at bounding box center [99, 96] width 7 height 5
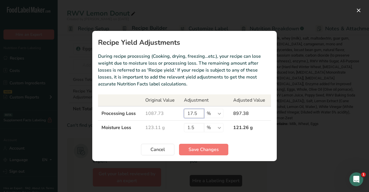
click at [199, 112] on input "17.5" at bounding box center [194, 113] width 20 height 9
type input "17"
click at [192, 143] on section "Recipe Yield Adjustments During recipe processing (Cooking, drying, freezing…et…" at bounding box center [184, 96] width 185 height 130
click at [192, 149] on span "Save Changes" at bounding box center [204, 149] width 30 height 7
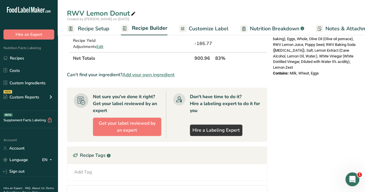
scroll to position [263, 0]
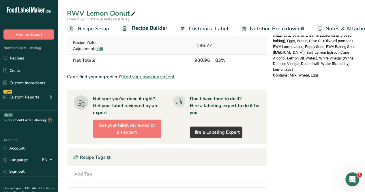
click at [96, 48] on span "Edit" at bounding box center [99, 48] width 7 height 5
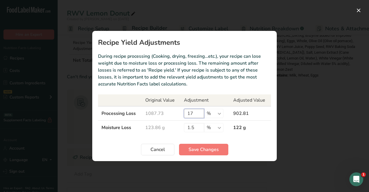
click at [198, 115] on input "17" at bounding box center [194, 113] width 20 height 9
type input "16"
click at [193, 149] on span "Save Changes" at bounding box center [204, 149] width 30 height 7
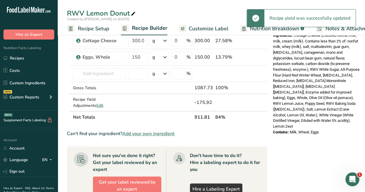
scroll to position [209, 0]
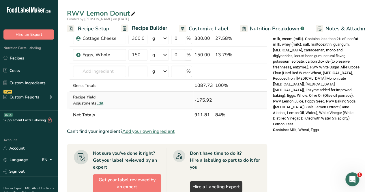
click at [96, 102] on span "Edit" at bounding box center [99, 102] width 7 height 5
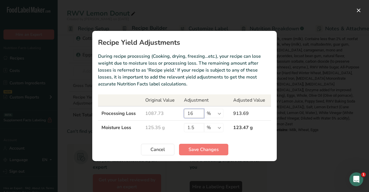
click at [195, 117] on input "16" at bounding box center [194, 113] width 20 height 9
type input "15"
click at [193, 148] on span "Save Changes" at bounding box center [204, 149] width 30 height 7
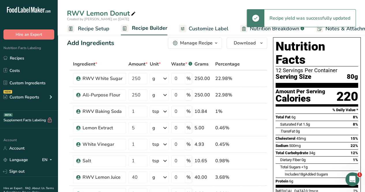
scroll to position [0, 0]
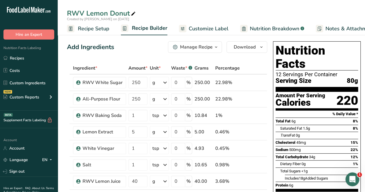
click at [84, 28] on span "Recipe Setup" at bounding box center [93, 29] width 31 height 8
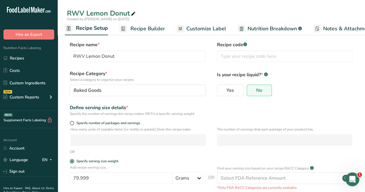
scroll to position [47, 0]
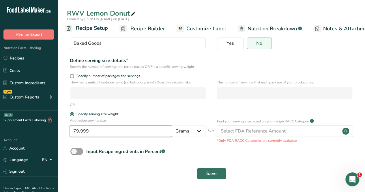
click at [116, 132] on input "79.999" at bounding box center [121, 131] width 102 height 12
type input "7"
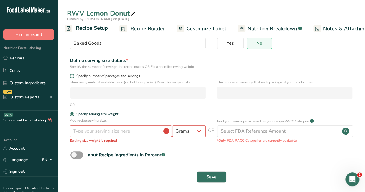
click at [73, 77] on span at bounding box center [72, 76] width 4 height 4
click at [73, 77] on input "Specify number of packages and servings" at bounding box center [72, 76] width 4 height 4
radio input "true"
radio input "false"
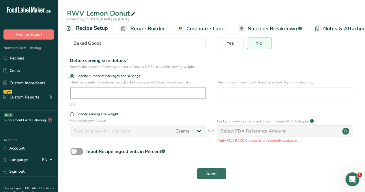
click at [91, 95] on input "number" at bounding box center [137, 93] width 135 height 12
type input "12"
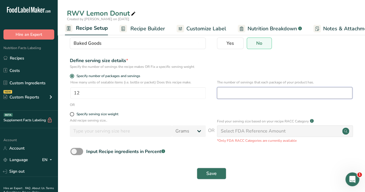
click at [252, 94] on input "number" at bounding box center [284, 93] width 135 height 12
type input "12"
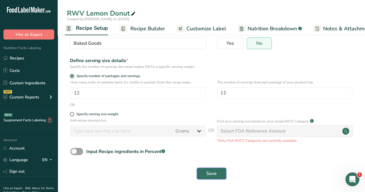
click at [214, 174] on span "Save" at bounding box center [211, 173] width 10 height 7
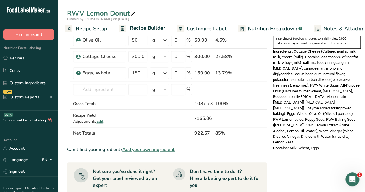
scroll to position [178, 0]
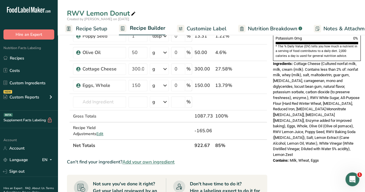
click at [95, 32] on span "Recipe Setup" at bounding box center [91, 29] width 31 height 8
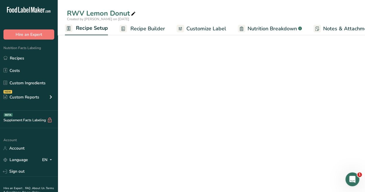
scroll to position [47, 0]
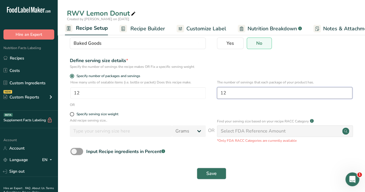
click at [241, 89] on input "12" at bounding box center [284, 93] width 135 height 12
type input "1"
click at [209, 167] on div "Save" at bounding box center [211, 173] width 289 height 18
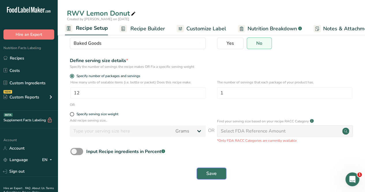
click at [207, 172] on span "Save" at bounding box center [211, 173] width 10 height 7
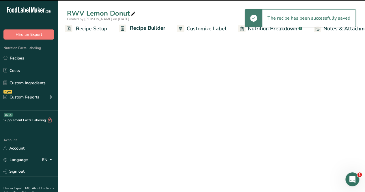
click at [148, 31] on span "Recipe Builder" at bounding box center [147, 28] width 35 height 8
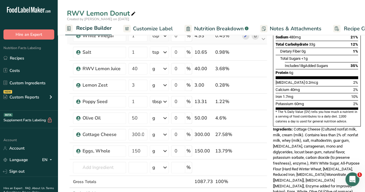
scroll to position [113, 0]
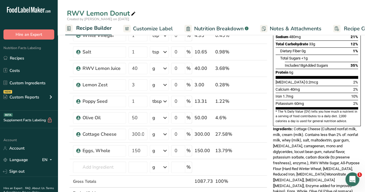
click at [349, 10] on div "RWV Lemon Donut" at bounding box center [211, 13] width 307 height 10
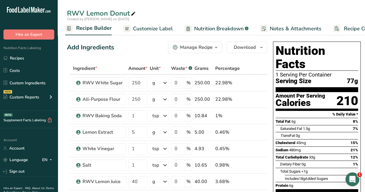
scroll to position [0, 0]
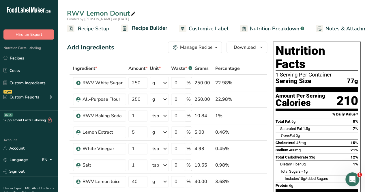
click at [89, 30] on span "Recipe Setup" at bounding box center [93, 29] width 31 height 8
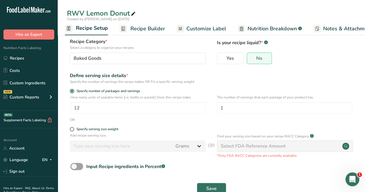
scroll to position [33, 0]
click at [137, 26] on span "Recipe Builder" at bounding box center [147, 29] width 35 height 8
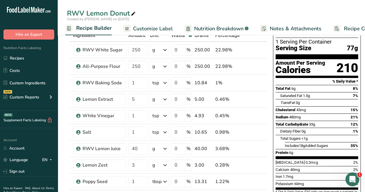
scroll to position [47, 0]
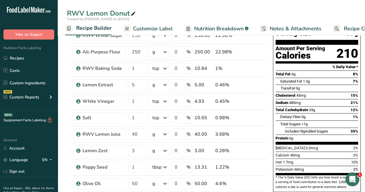
click at [188, 18] on div "Created by [PERSON_NAME] on [DATE]" at bounding box center [211, 18] width 307 height 5
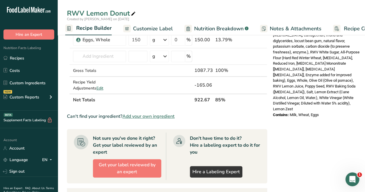
scroll to position [173, 0]
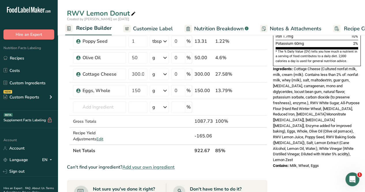
click at [163, 29] on span "Customize Label" at bounding box center [153, 29] width 40 height 8
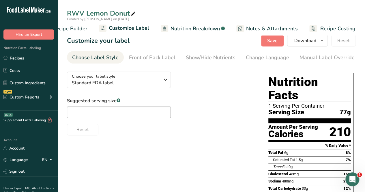
scroll to position [7, 0]
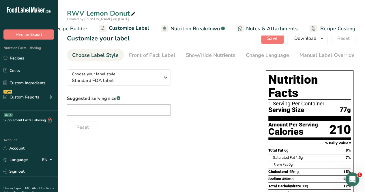
click at [84, 27] on span "Recipe Builder" at bounding box center [70, 29] width 35 height 8
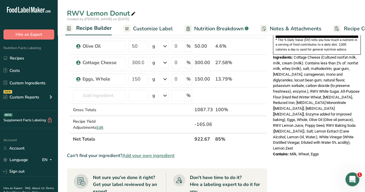
scroll to position [186, 0]
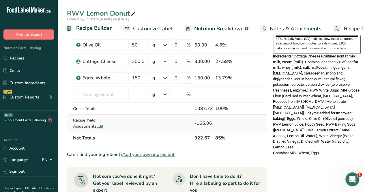
click at [96, 124] on span "Edit" at bounding box center [99, 126] width 7 height 5
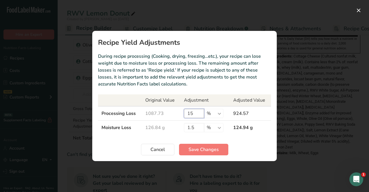
click at [194, 115] on input "15" at bounding box center [194, 113] width 20 height 9
type input "1"
type input "17"
click at [195, 150] on span "Save Changes" at bounding box center [204, 149] width 30 height 7
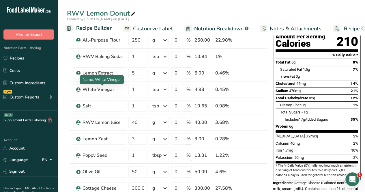
scroll to position [0, 0]
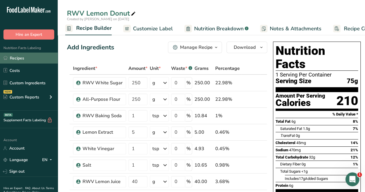
click at [23, 58] on link "Recipes" at bounding box center [29, 58] width 58 height 11
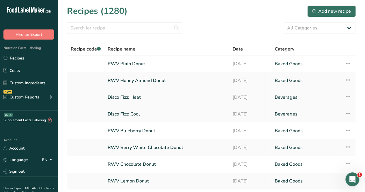
scroll to position [76, 0]
